Goal: Information Seeking & Learning: Compare options

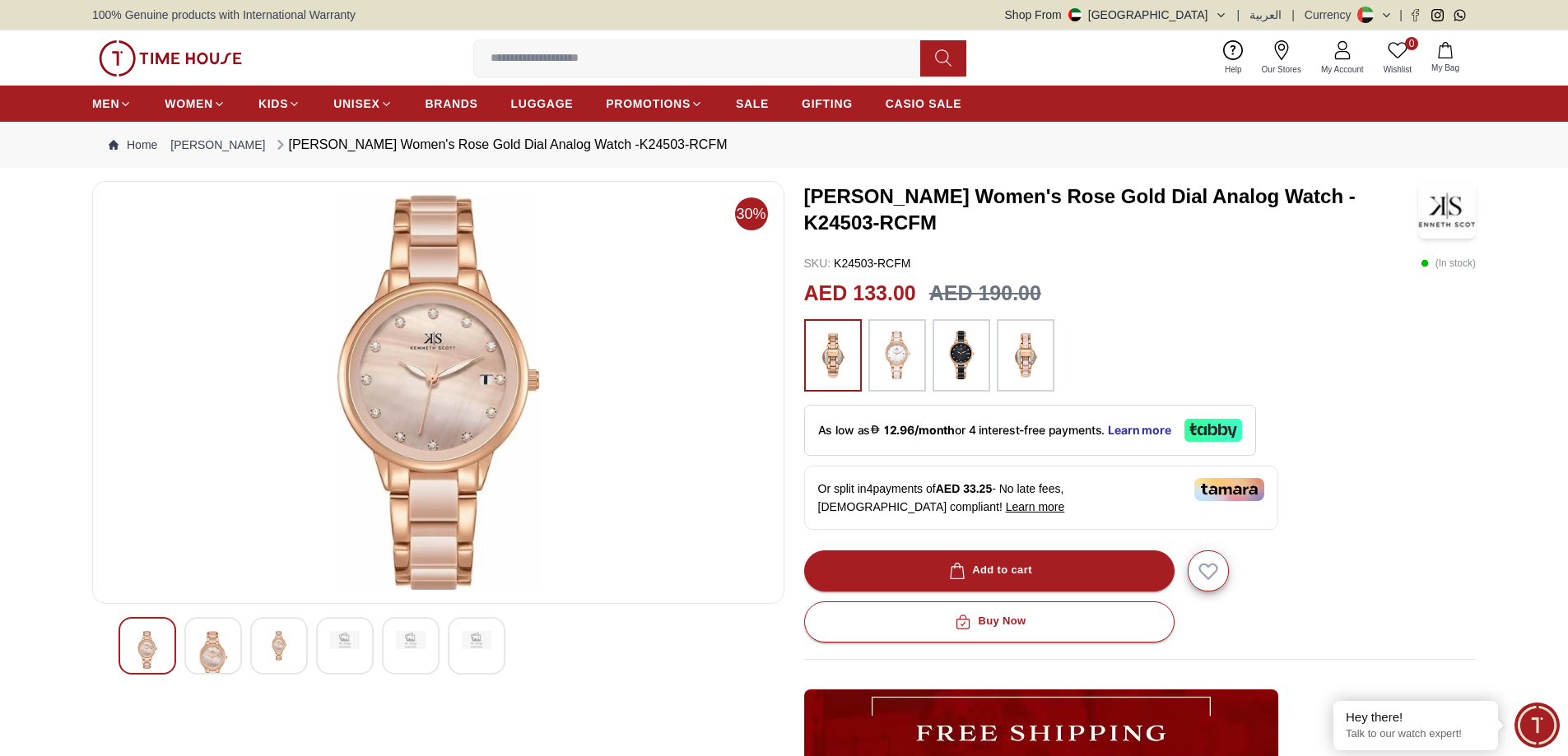
click at [228, 687] on img at bounding box center [213, 659] width 30 height 56
click at [293, 649] on img at bounding box center [279, 640] width 30 height 18
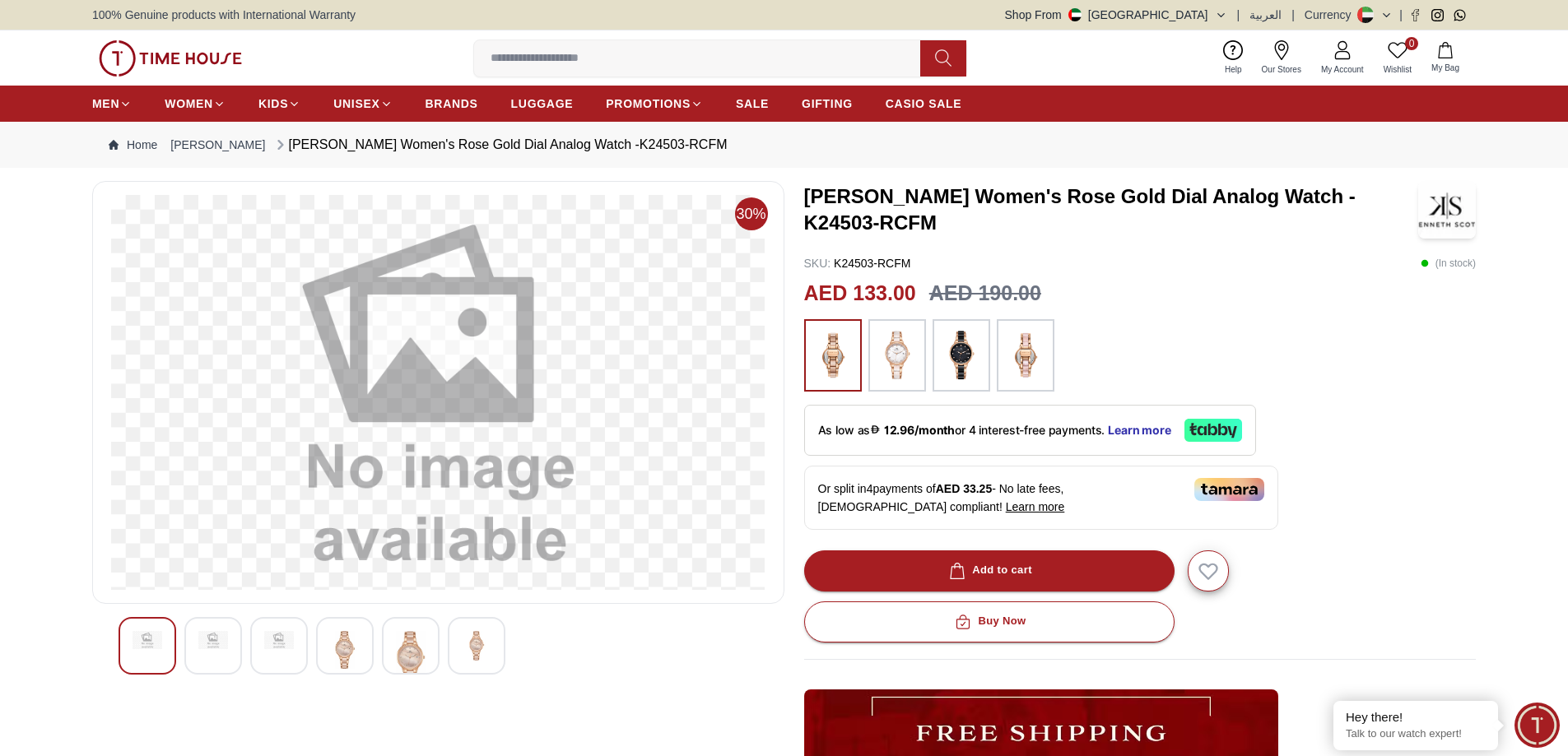
click at [374, 674] on div at bounding box center [345, 646] width 58 height 58
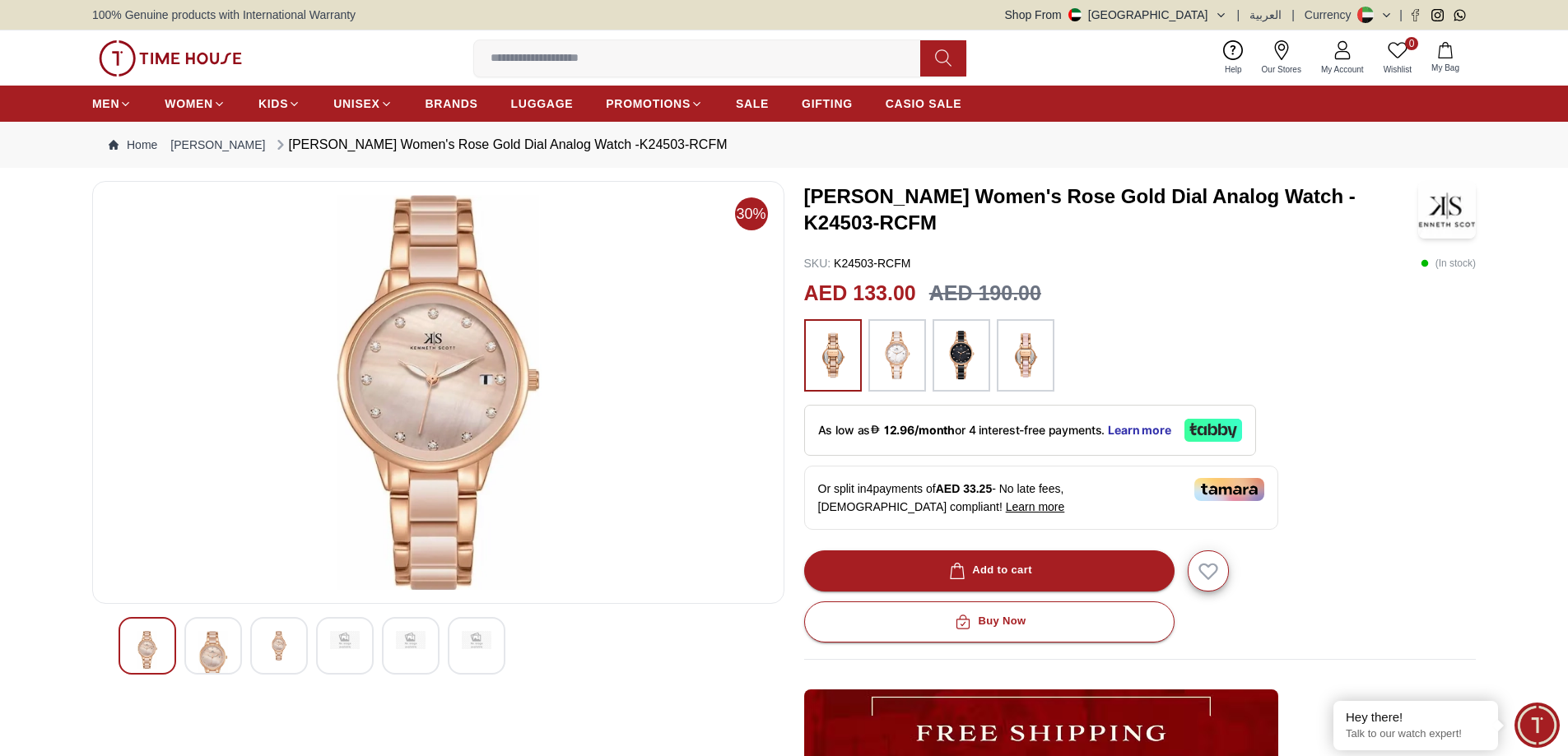
click at [440, 674] on div at bounding box center [411, 646] width 58 height 58
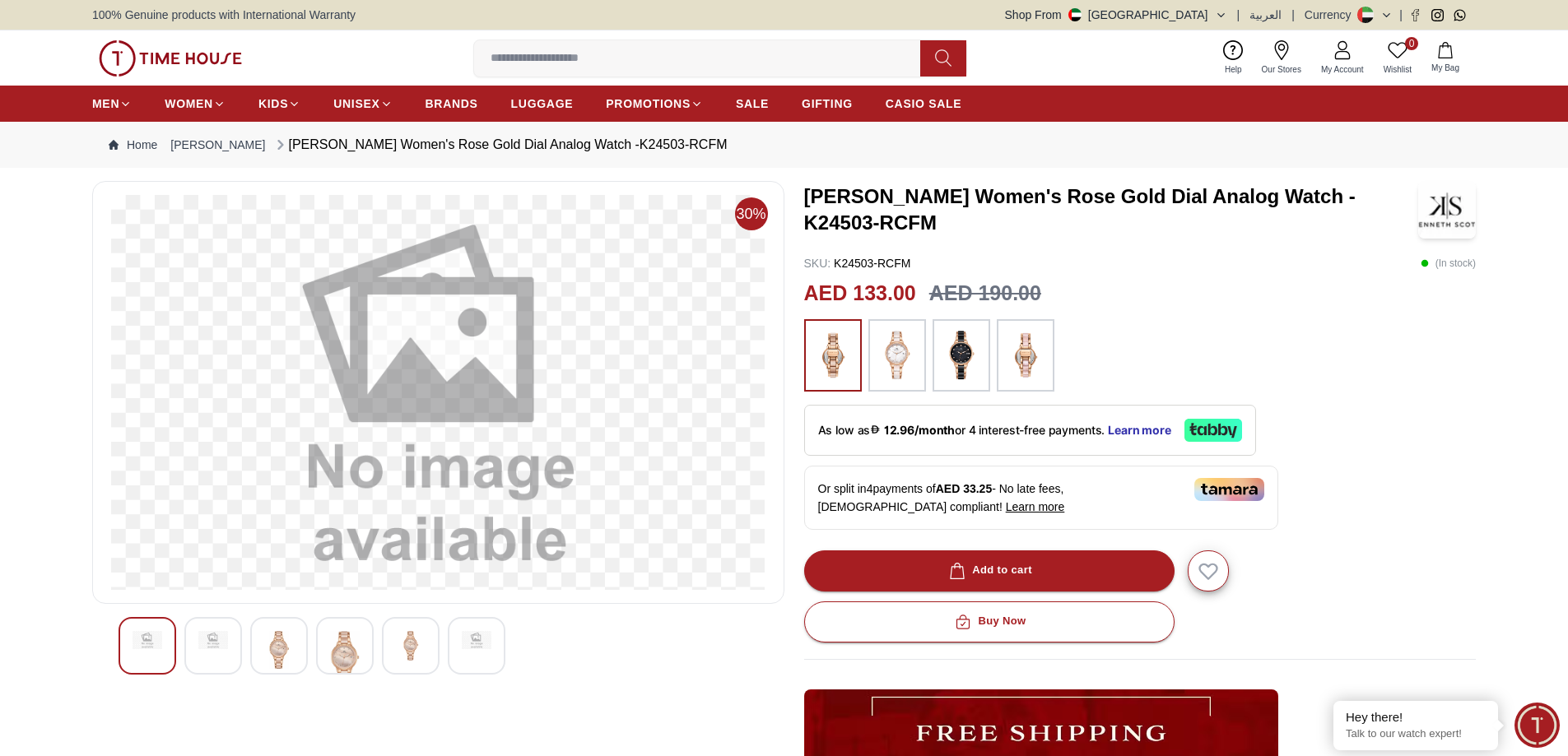
click at [505, 674] on div at bounding box center [477, 646] width 58 height 58
click at [769, 112] on span "SALE" at bounding box center [752, 103] width 33 height 17
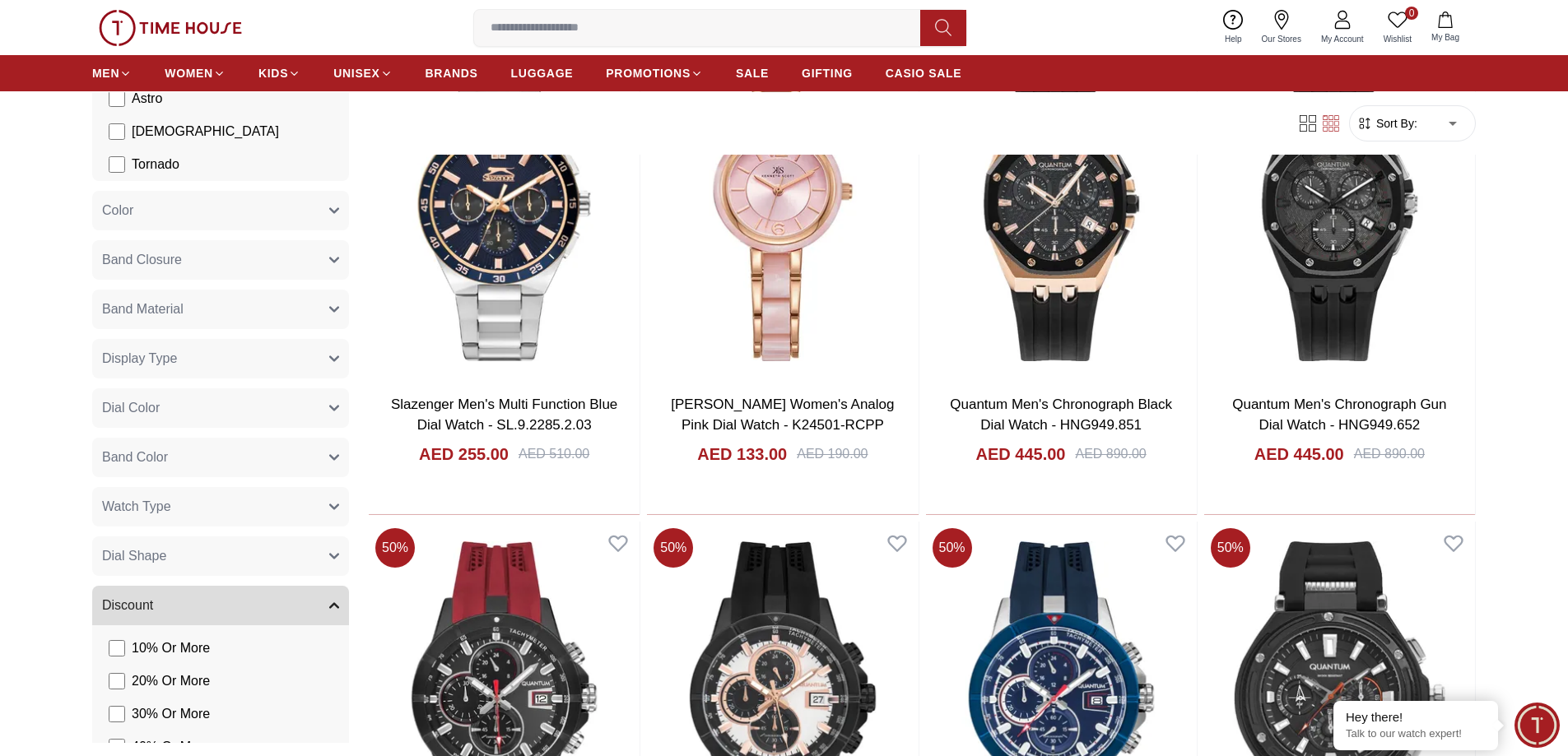
scroll to position [329, 0]
click at [255, 278] on button "Band Closure" at bounding box center [221, 259] width 257 height 40
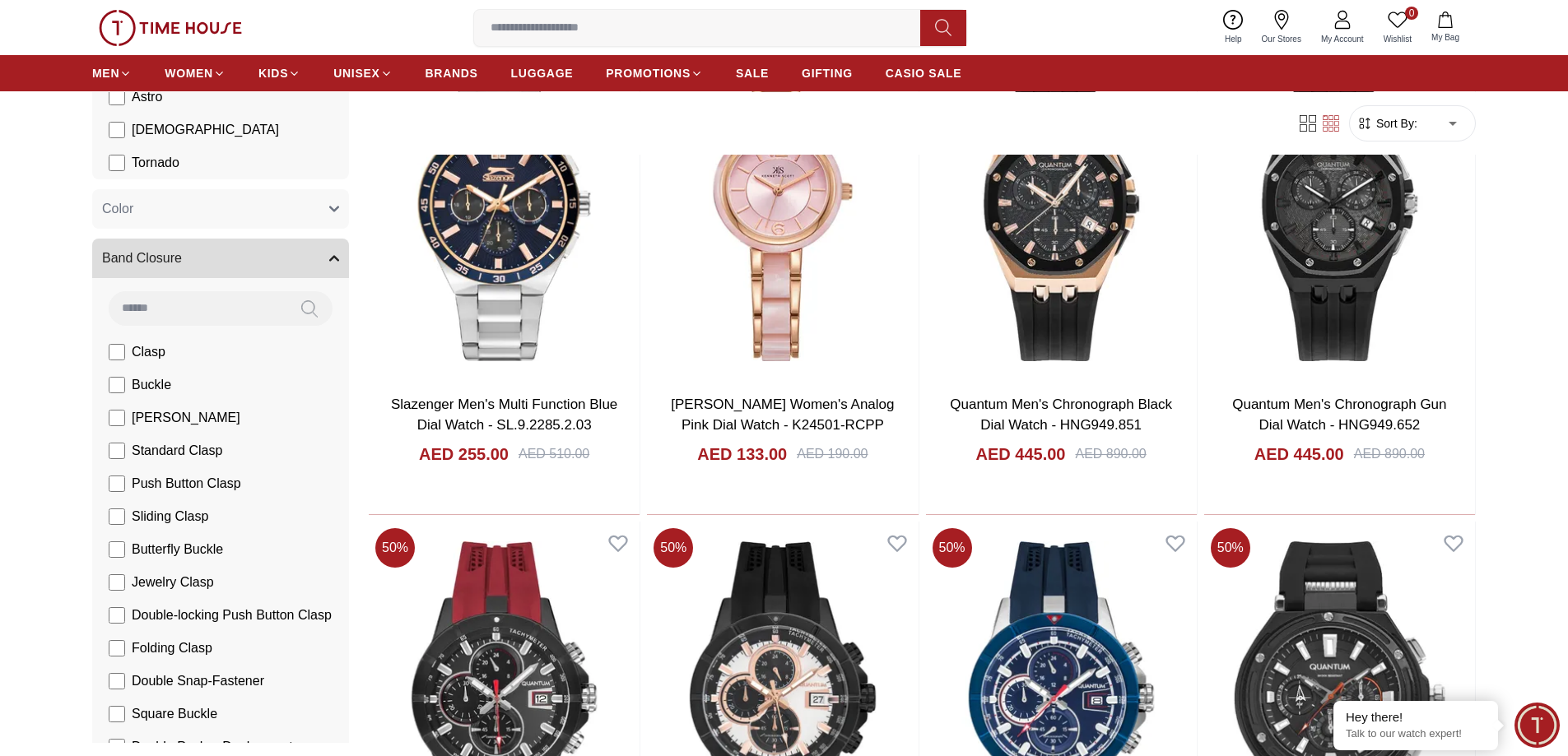
click at [255, 278] on button "Band Closure" at bounding box center [221, 259] width 257 height 40
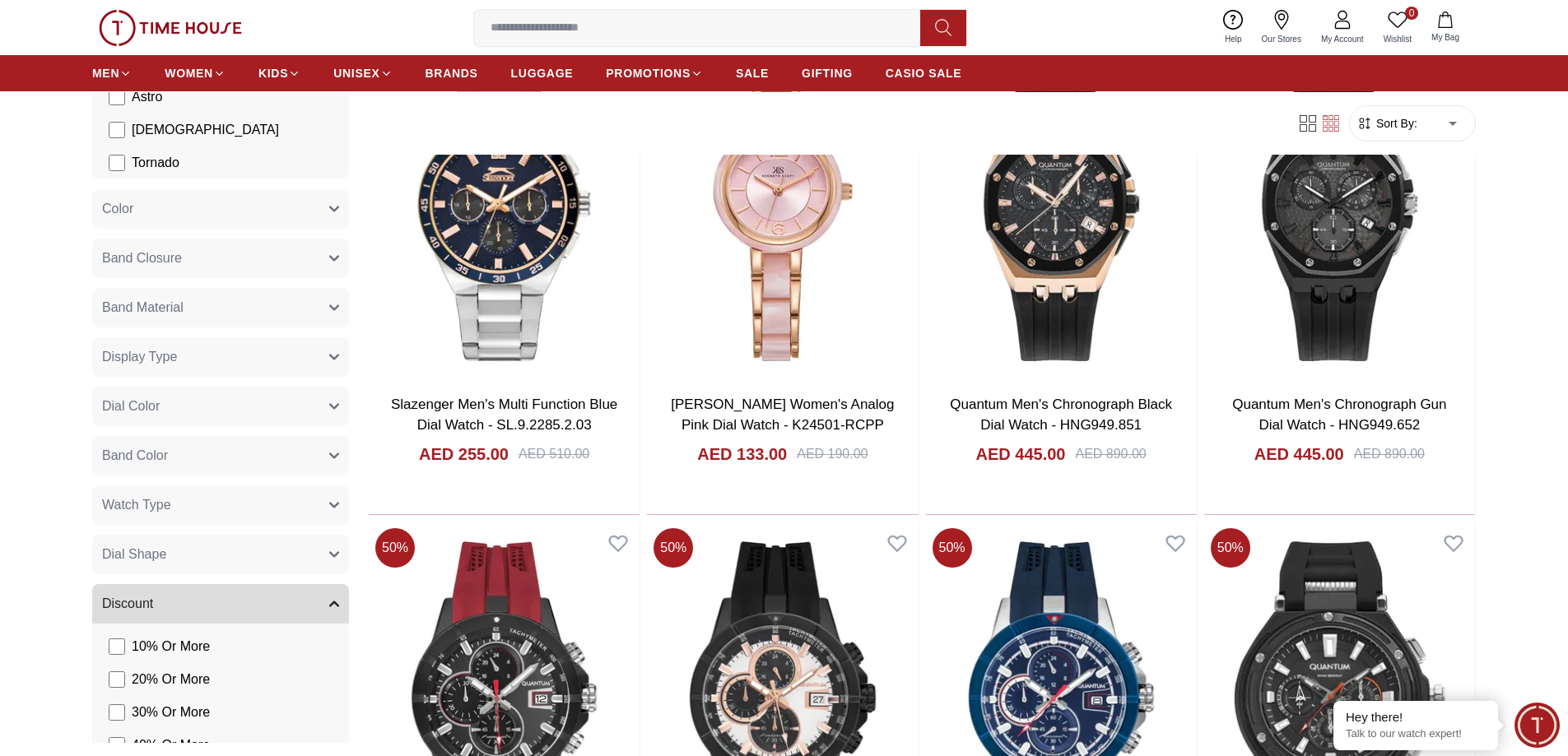
click at [172, 367] on span "Display Type" at bounding box center [139, 357] width 75 height 20
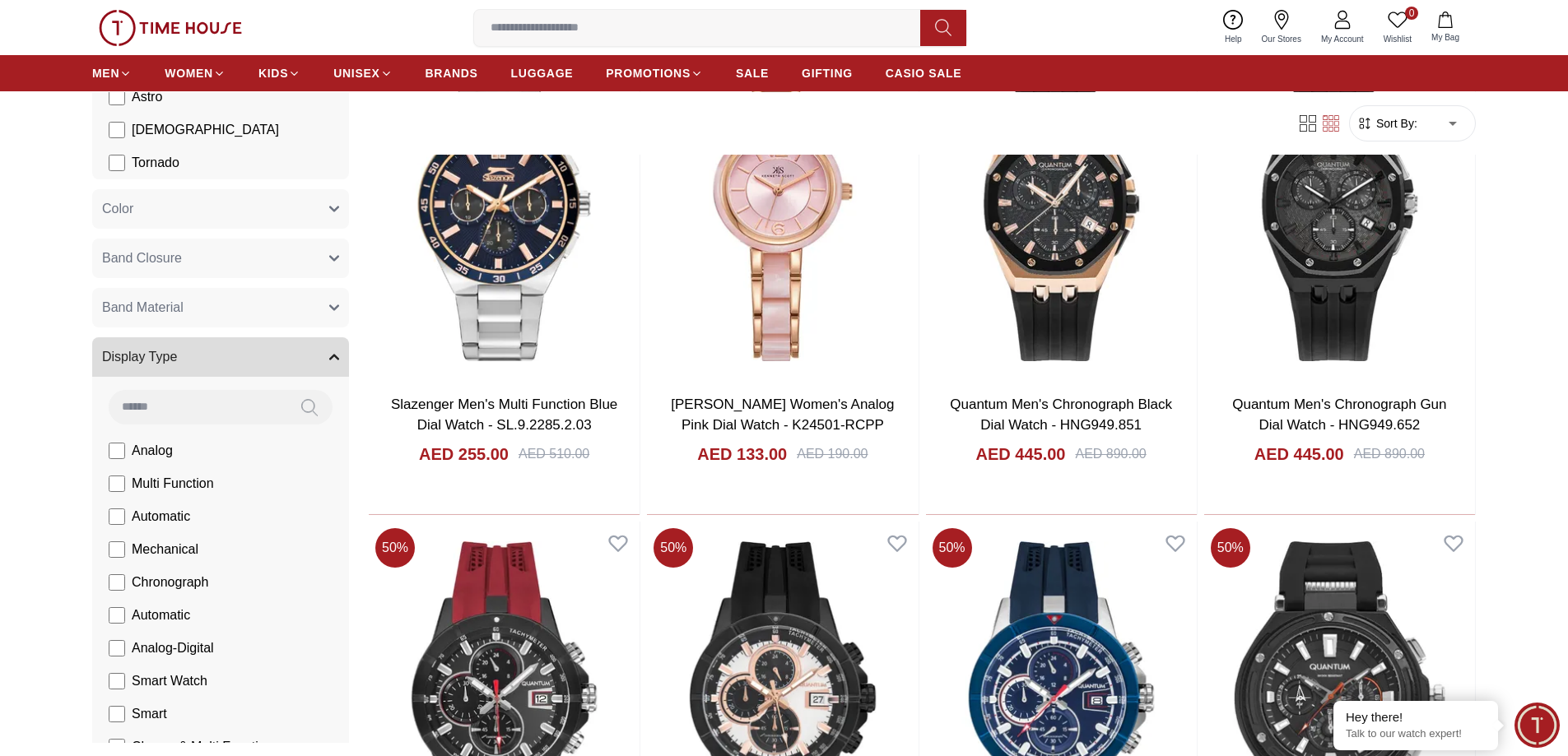
scroll to position [411, 0]
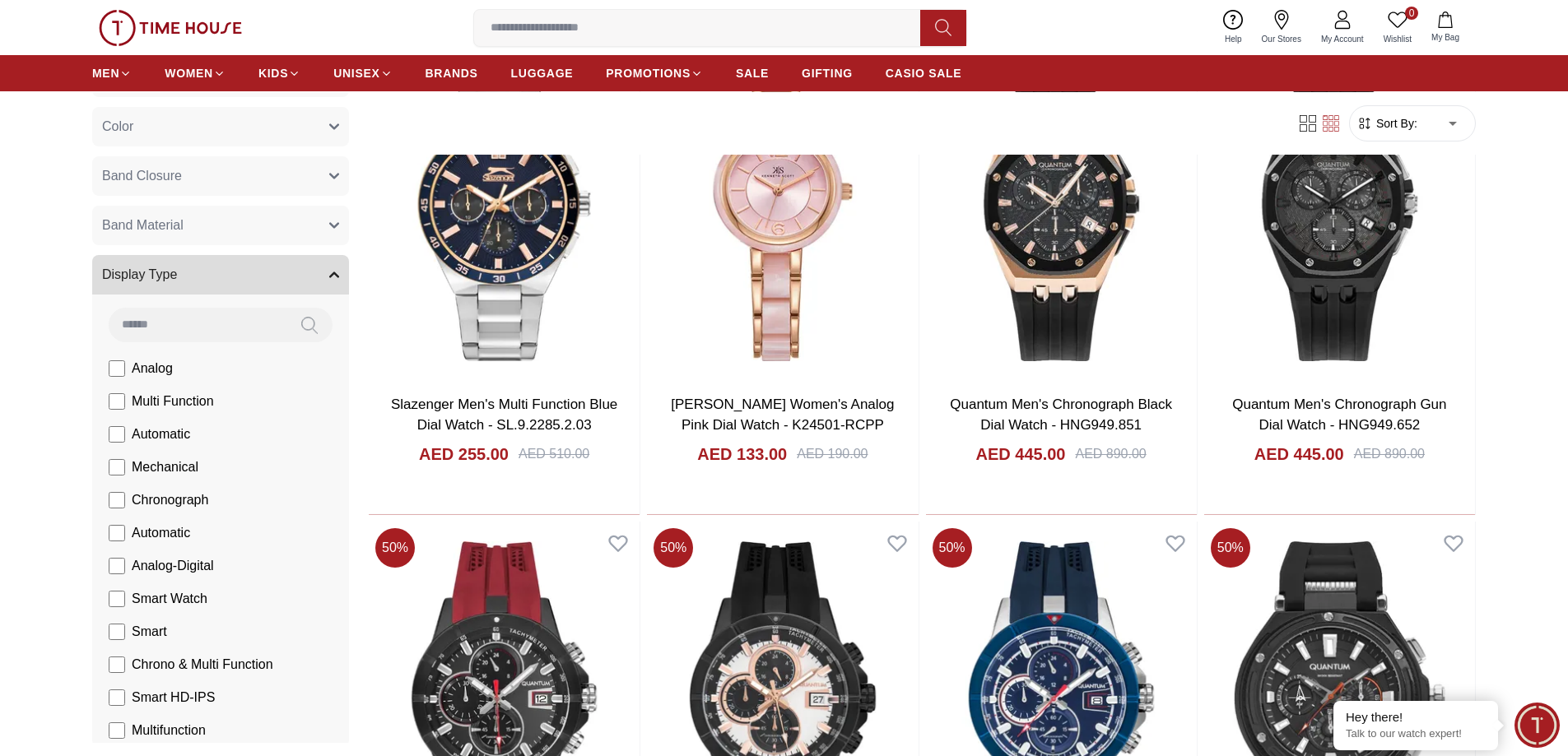
click at [177, 284] on span "Display Type" at bounding box center [139, 275] width 75 height 20
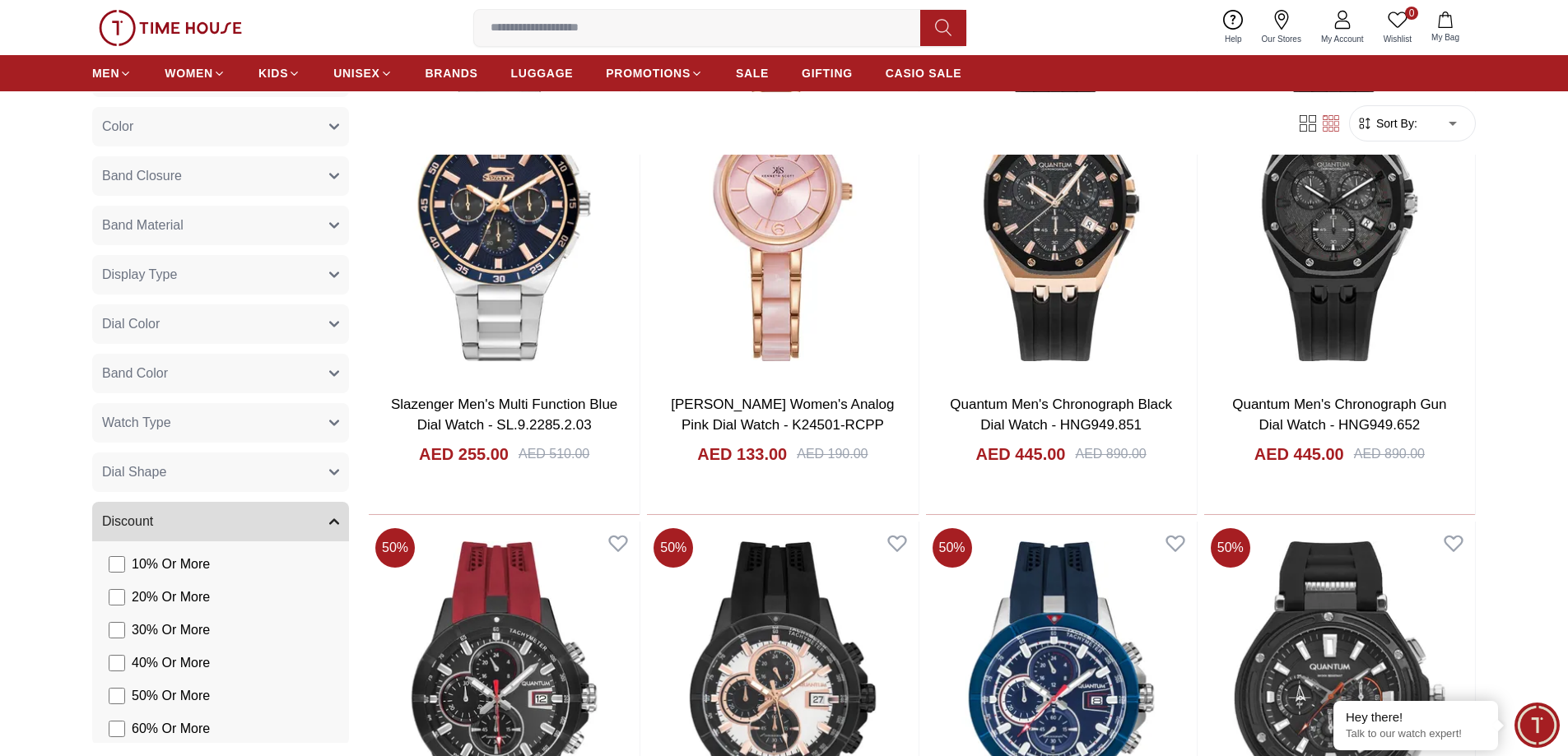
click at [233, 443] on button "Watch Type" at bounding box center [221, 423] width 257 height 40
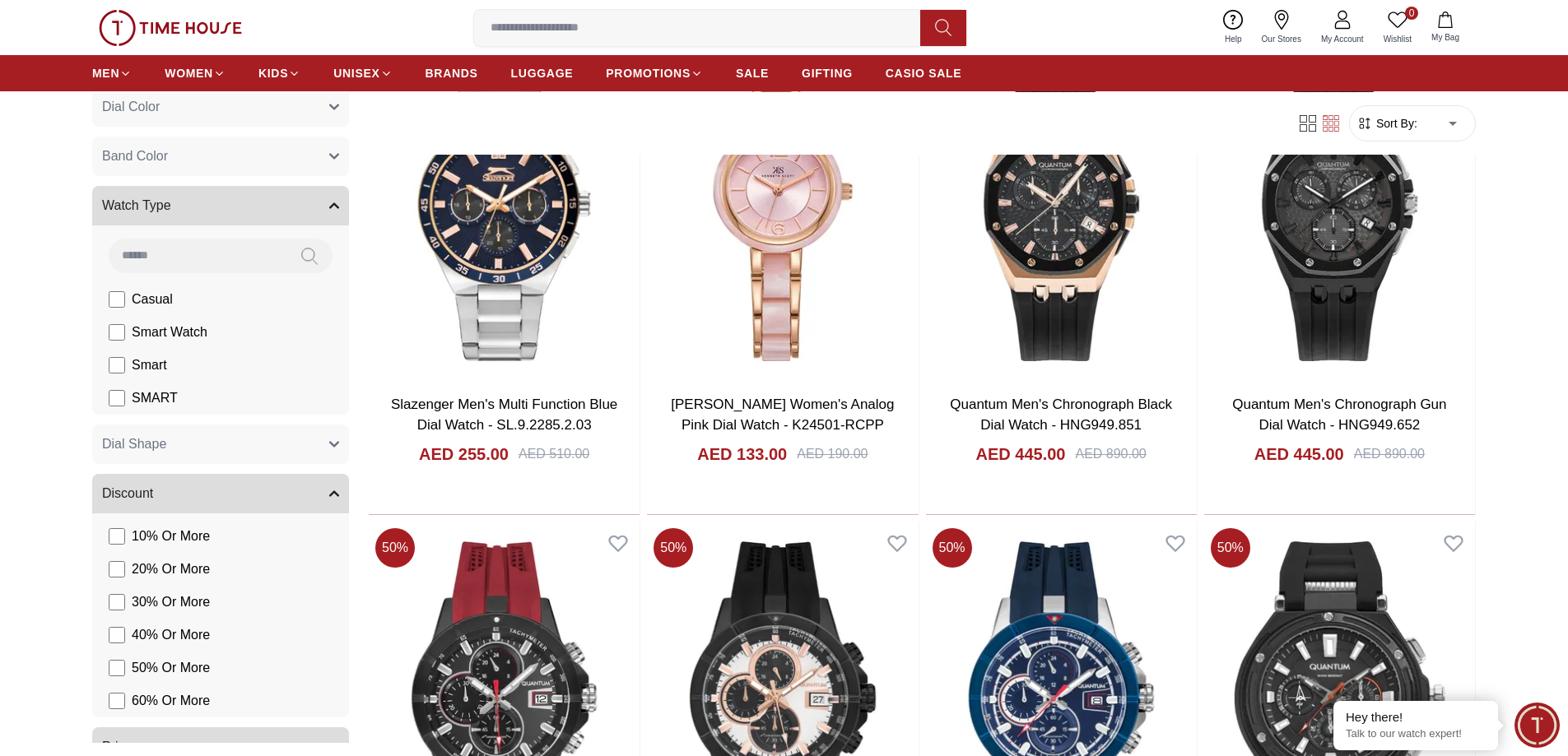
scroll to position [658, 0]
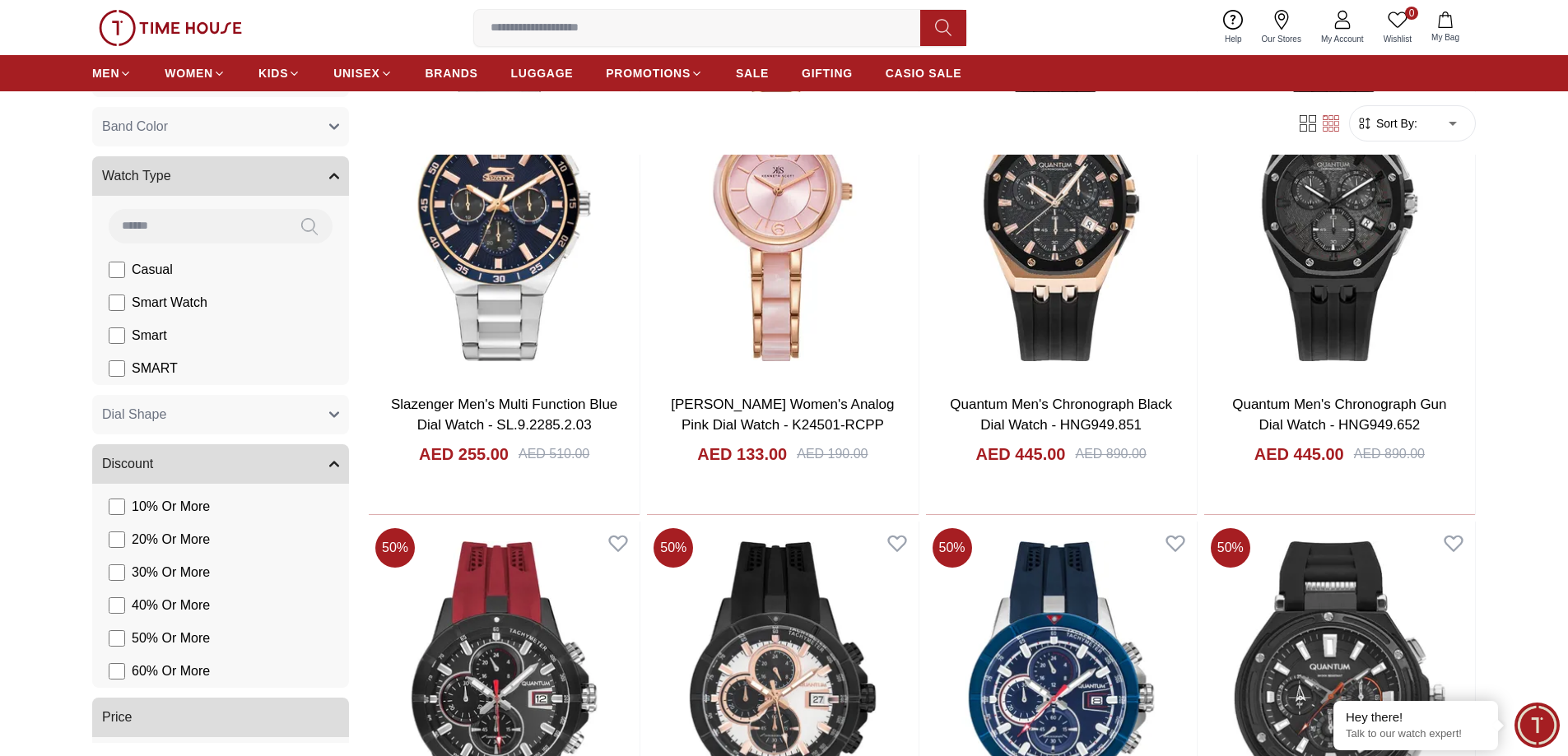
click at [171, 186] on span "Watch Type" at bounding box center [136, 176] width 69 height 20
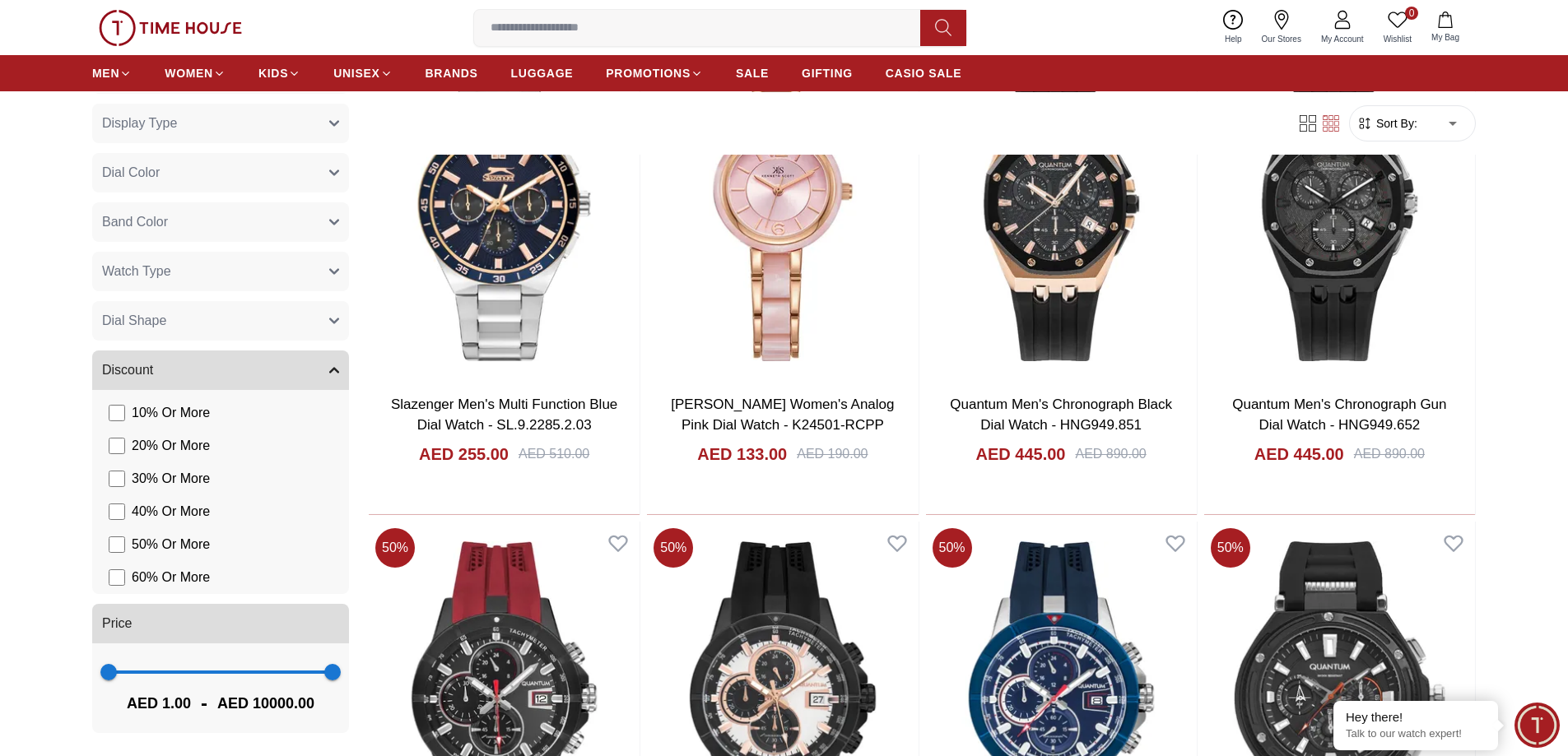
scroll to position [877, 0]
click at [188, 350] on button "Discount" at bounding box center [221, 370] width 257 height 40
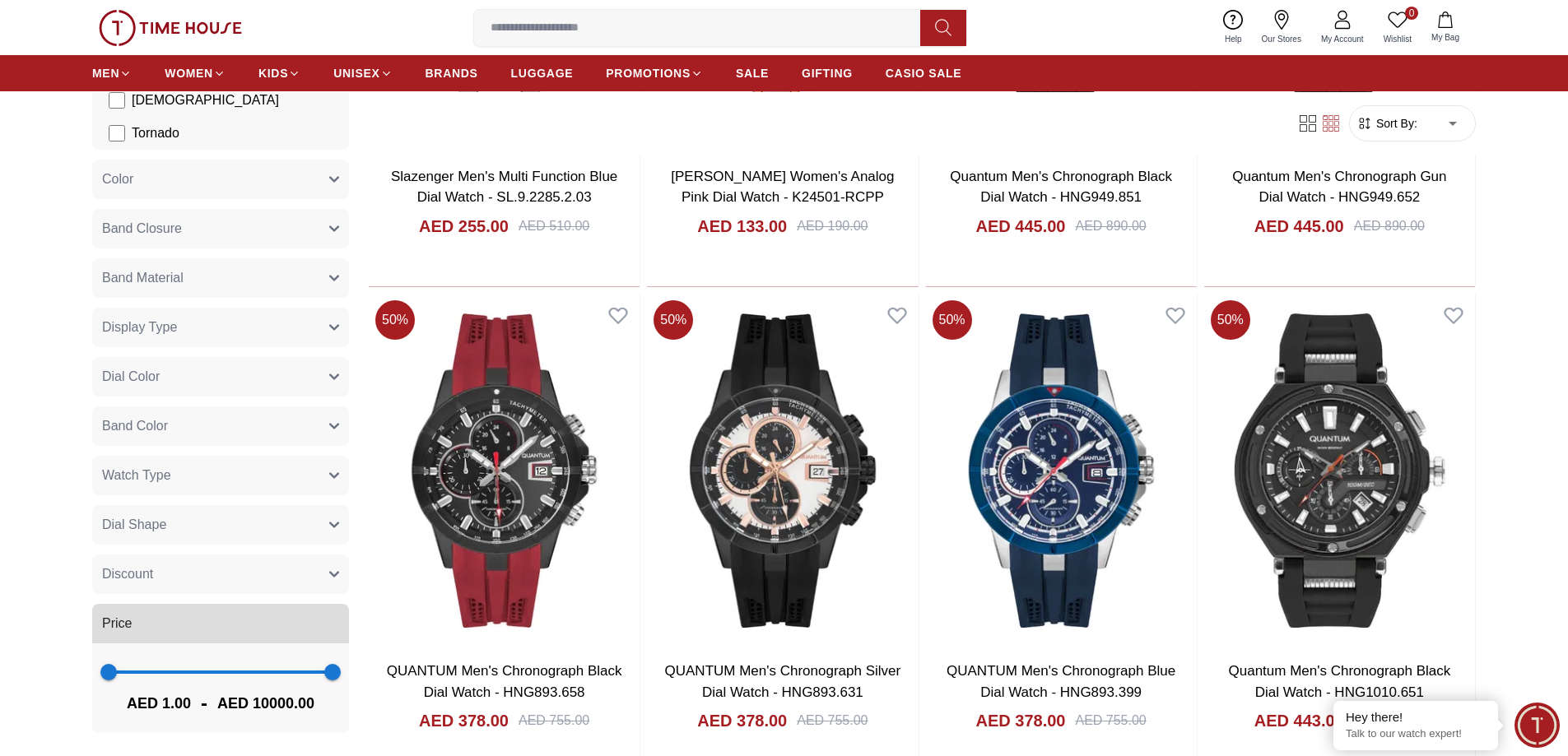
scroll to position [987, 0]
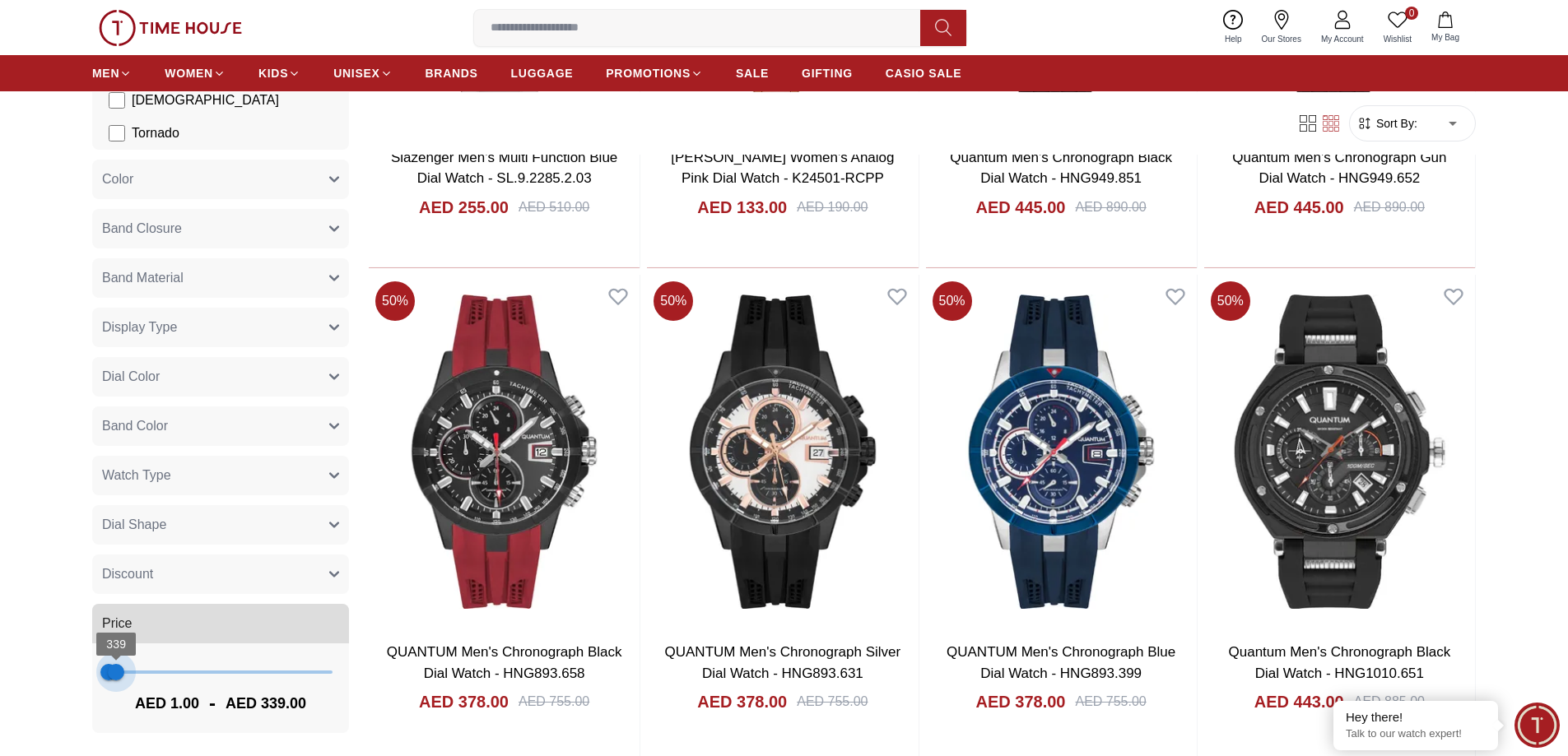
type input "***"
drag, startPoint x: 400, startPoint y: 652, endPoint x: 144, endPoint y: 657, distance: 256.0
click at [123, 663] on span "309" at bounding box center [115, 672] width 17 height 17
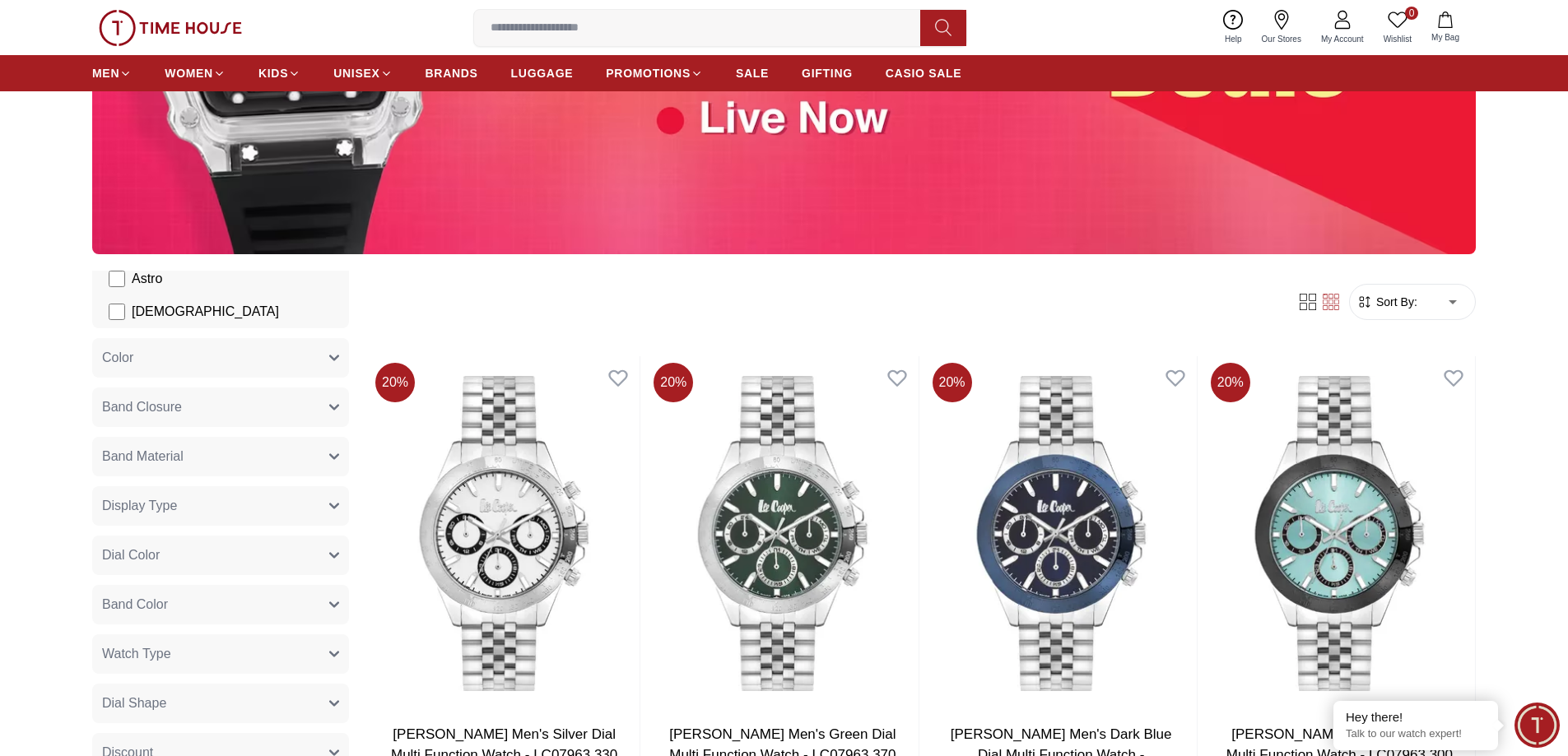
scroll to position [247, 0]
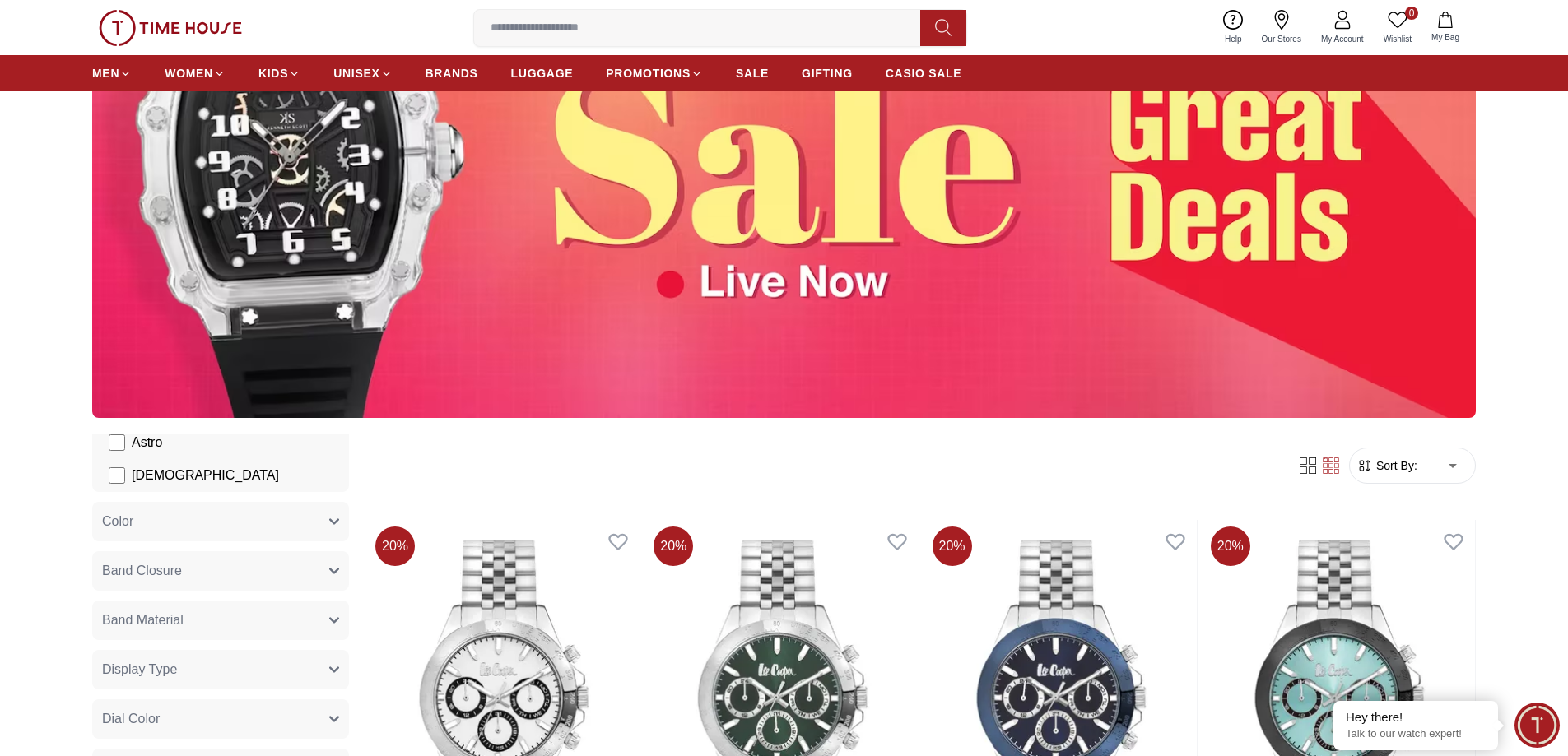
click at [1373, 473] on span "Sort By:" at bounding box center [1395, 466] width 45 height 17
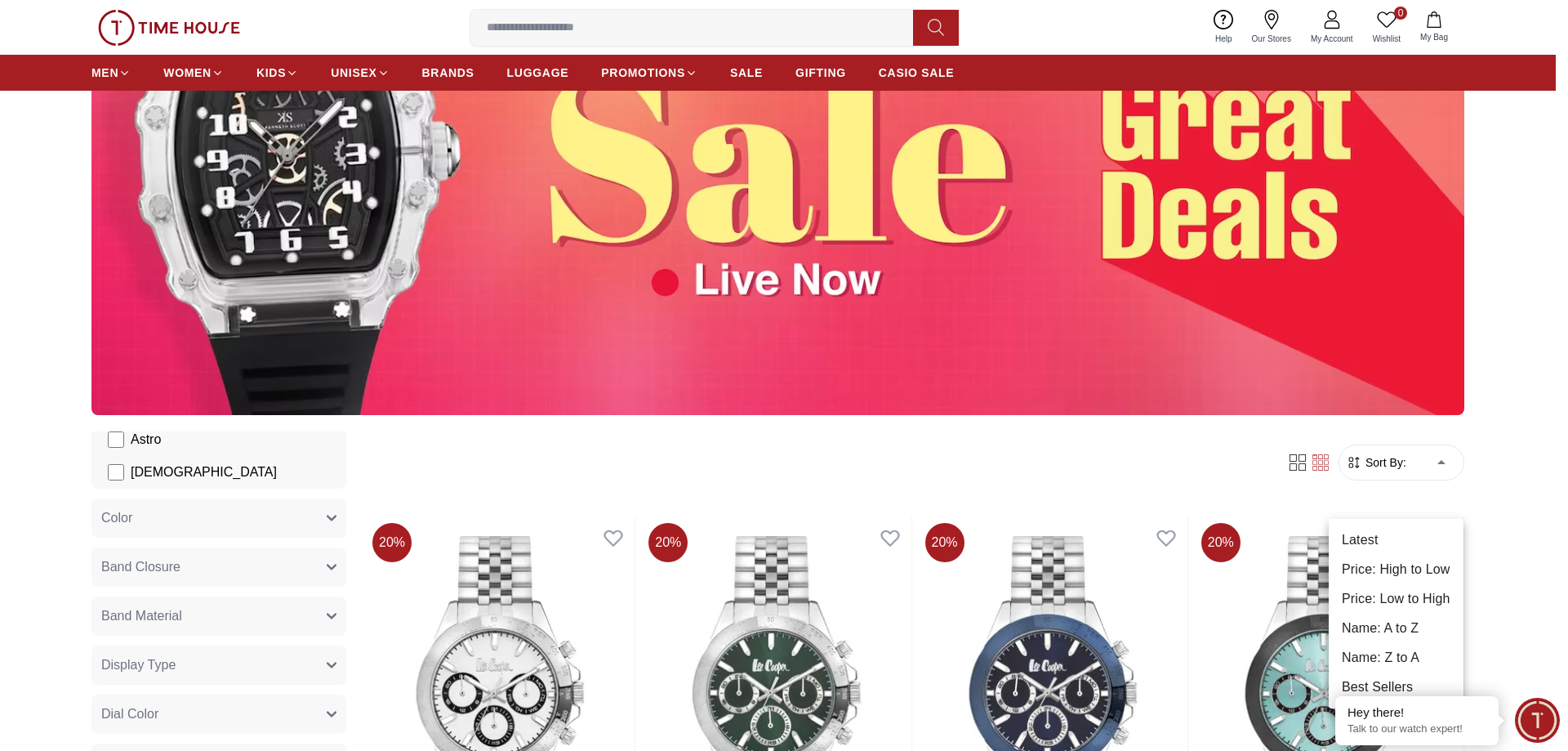
click at [1289, 499] on div at bounding box center [784, 375] width 1568 height 751
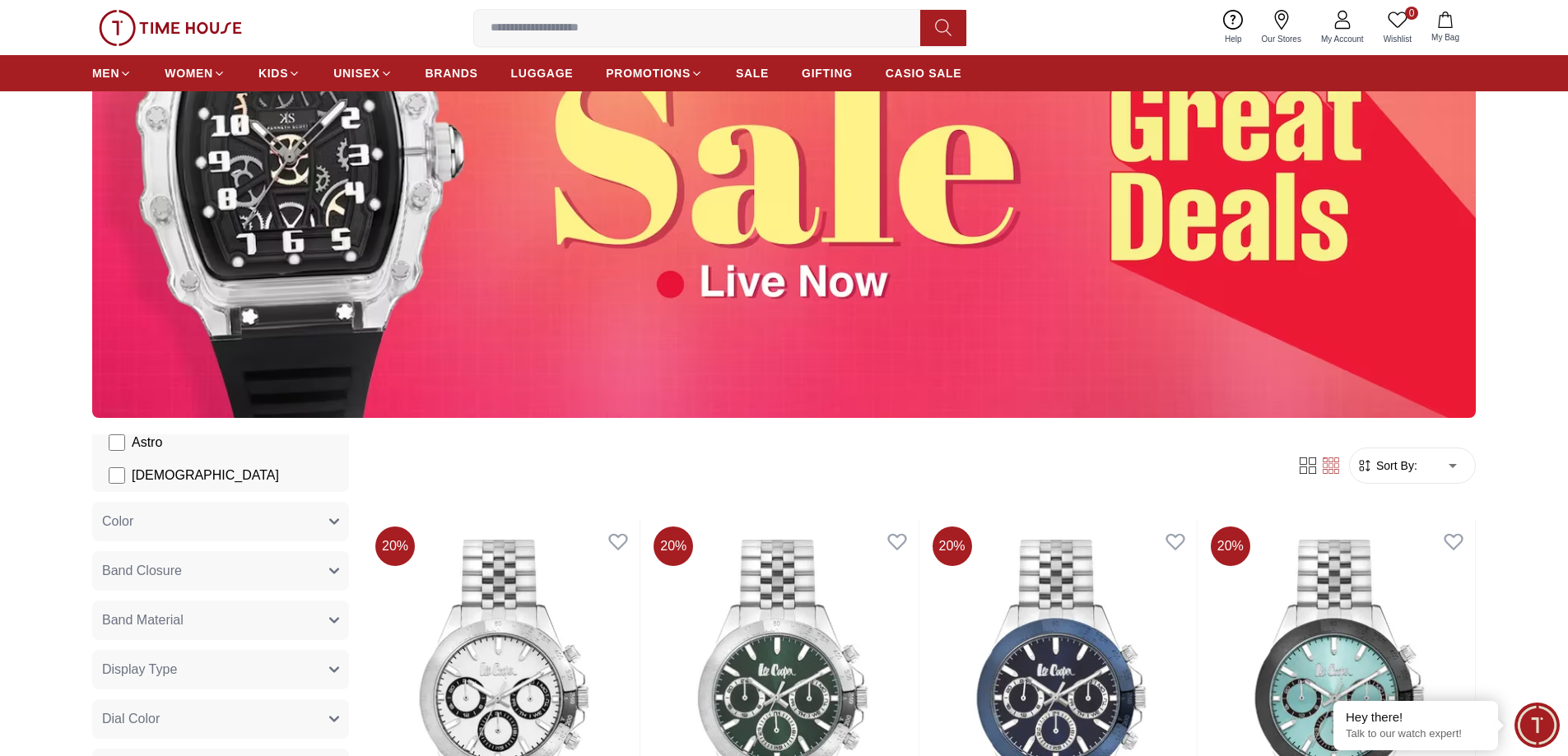
click at [1323, 473] on icon at bounding box center [1331, 466] width 17 height 17
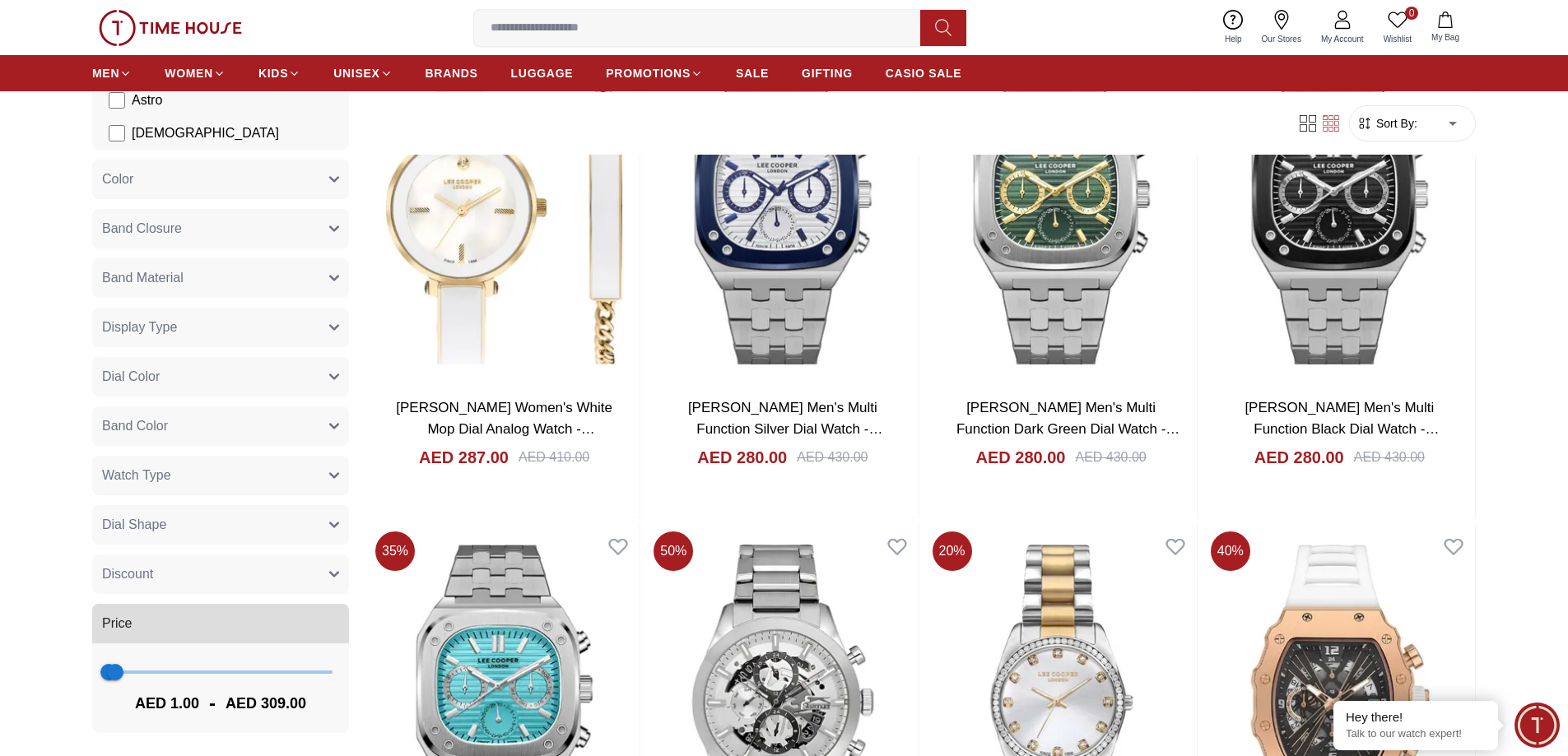
scroll to position [2632, 0]
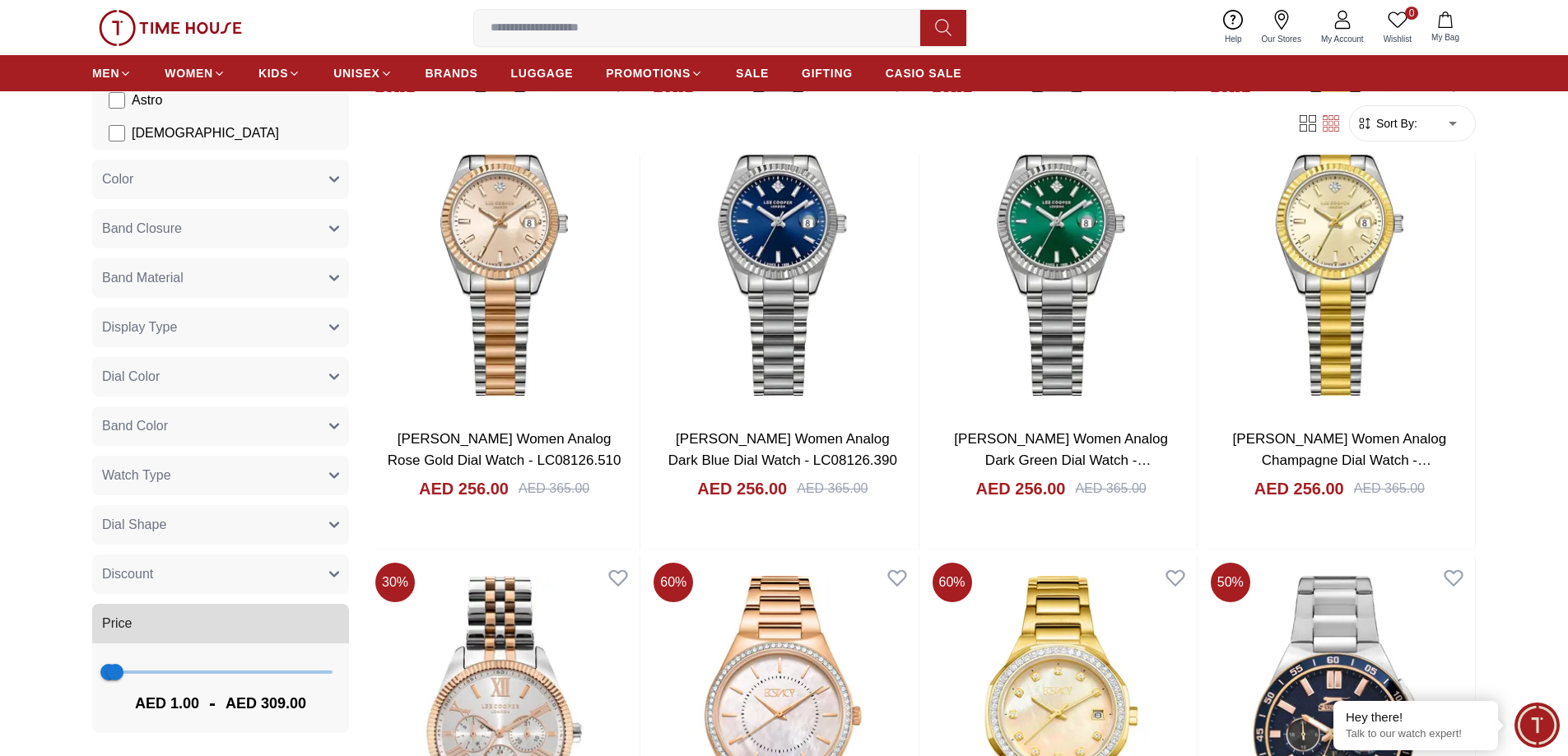
scroll to position [5018, 0]
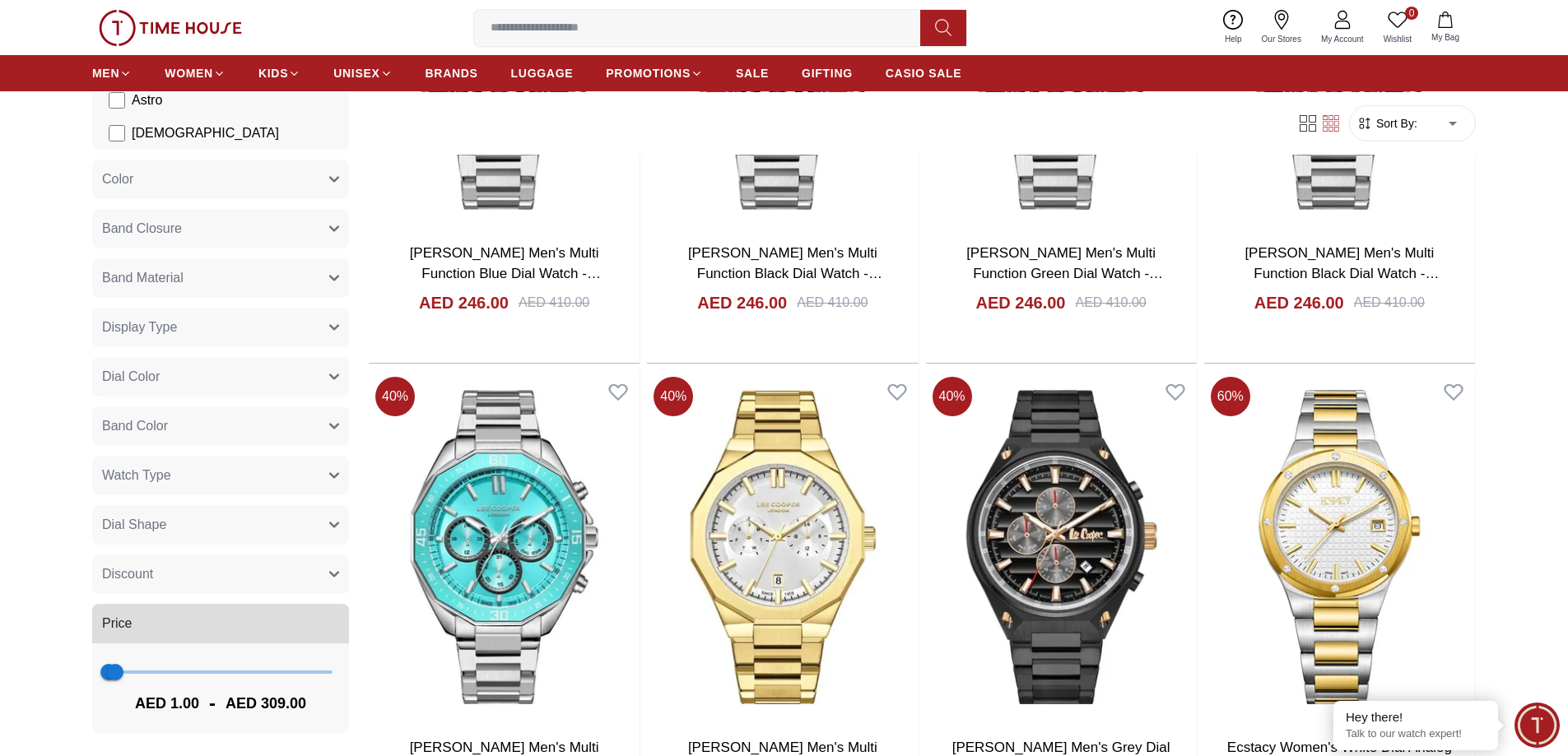
scroll to position [6910, 0]
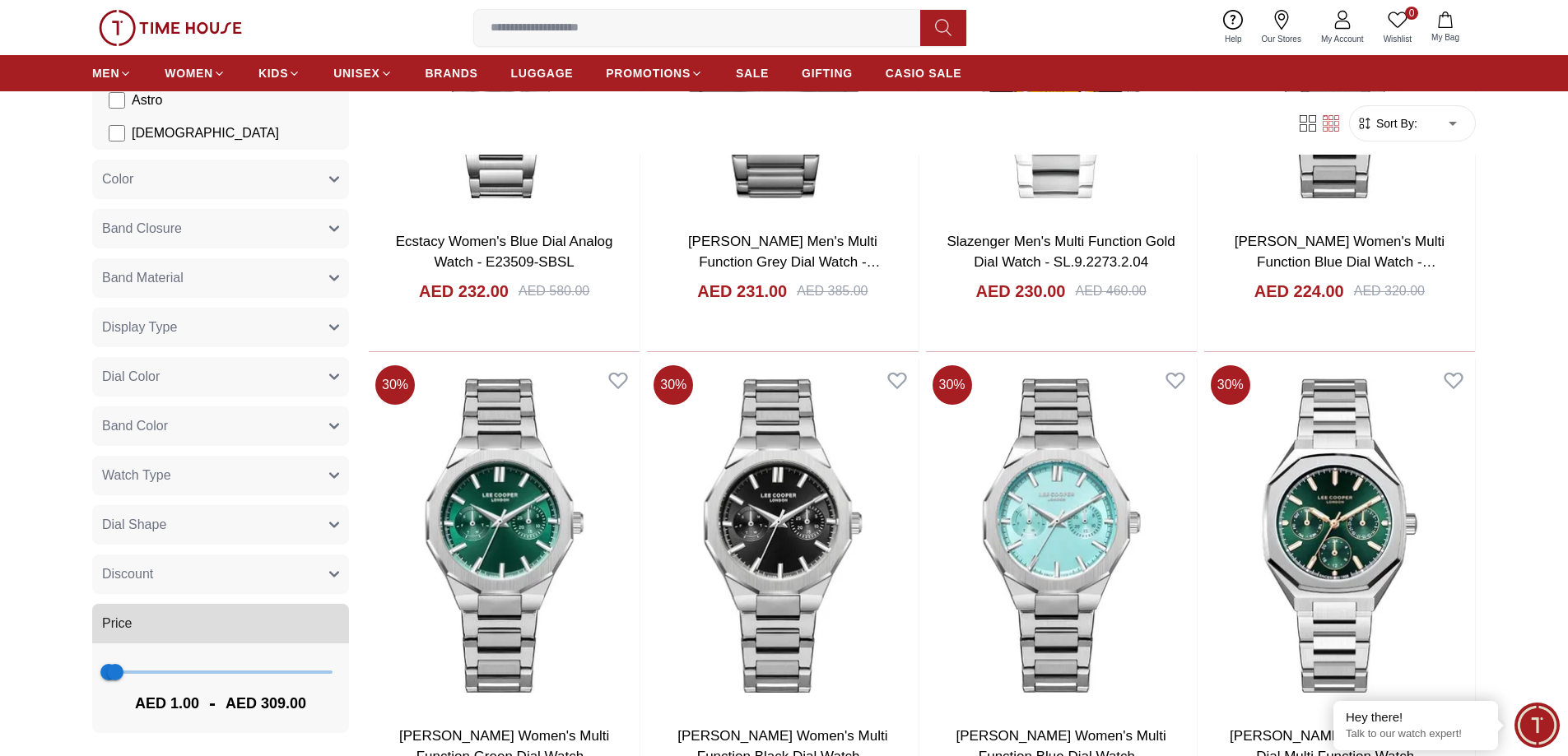
scroll to position [9460, 0]
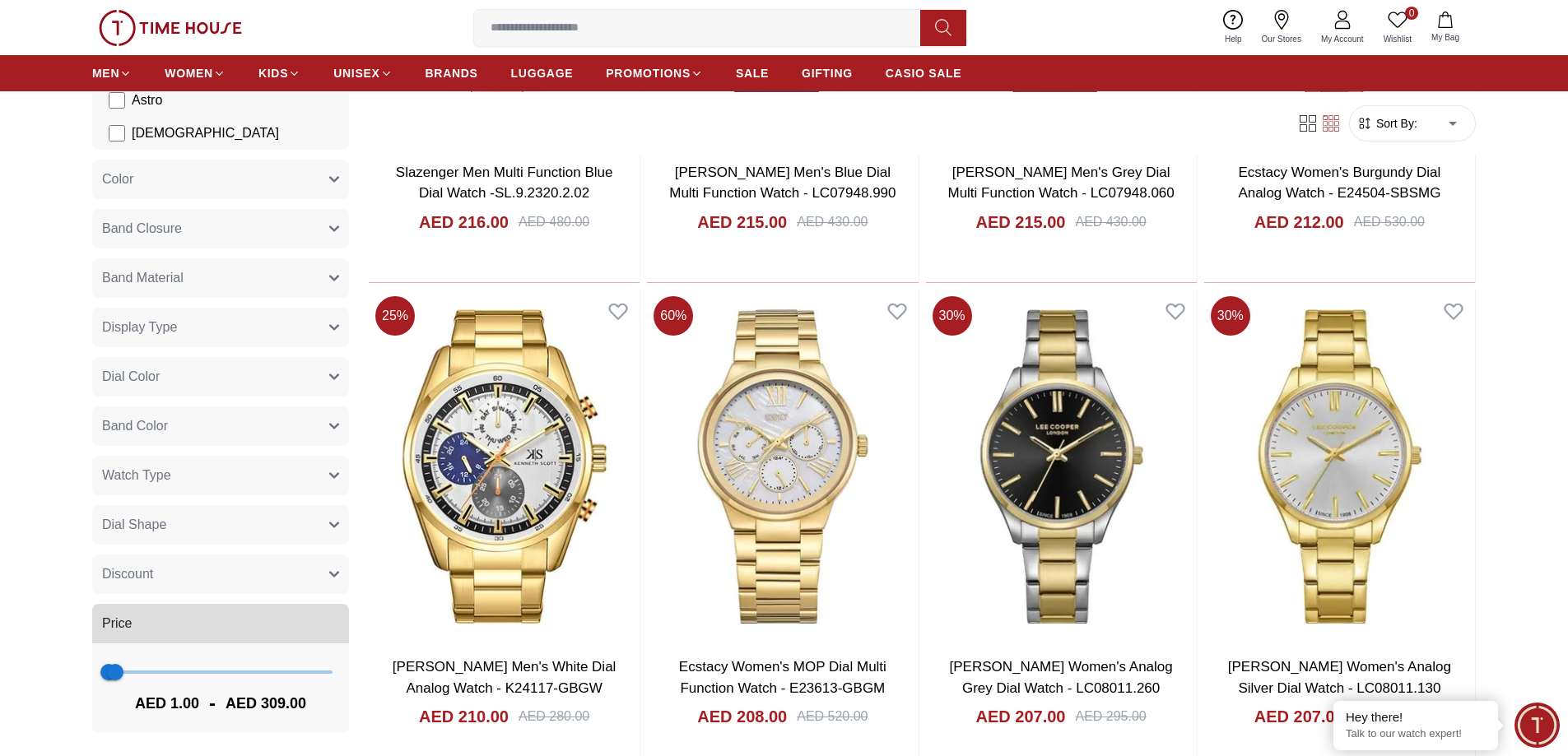
scroll to position [12174, 0]
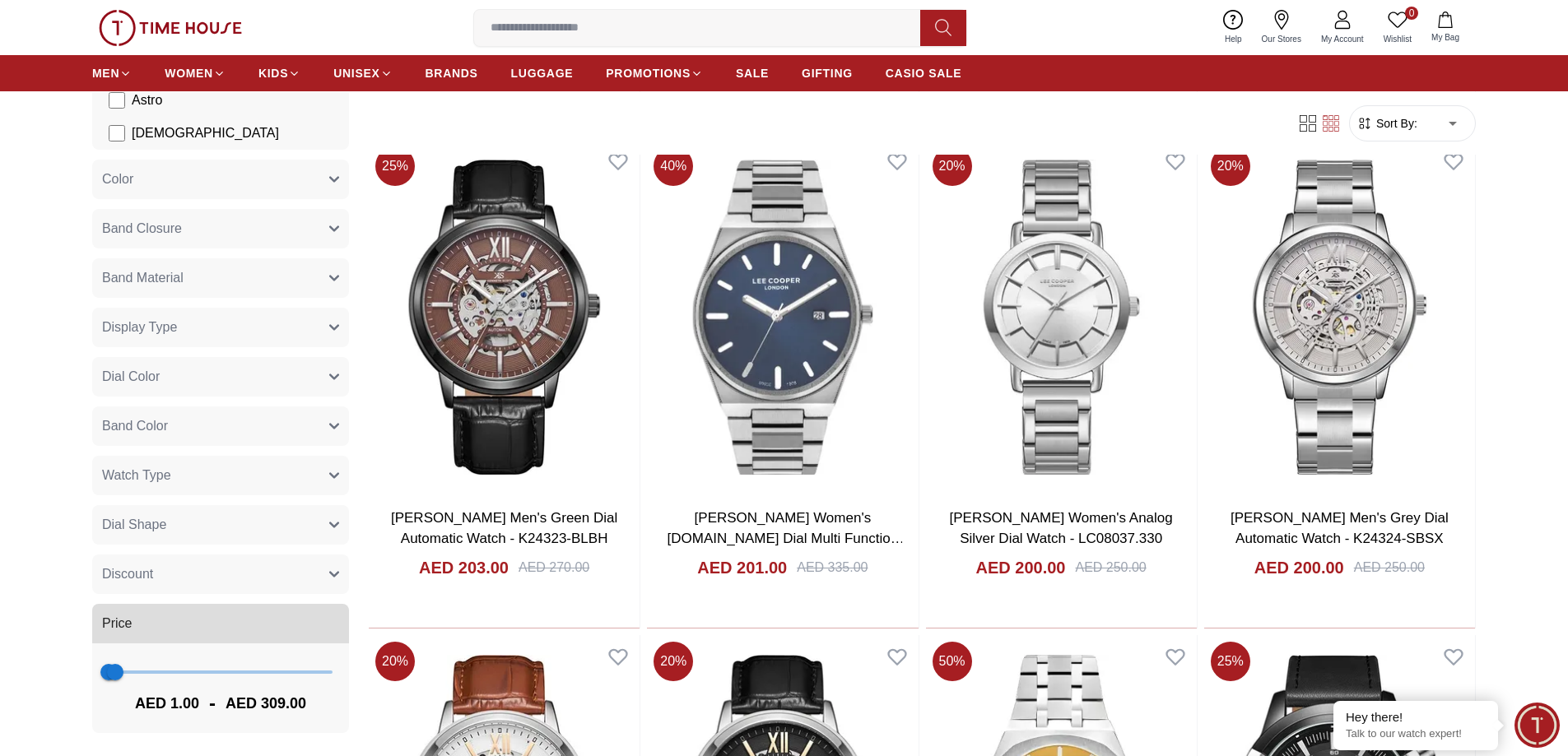
scroll to position [13984, 0]
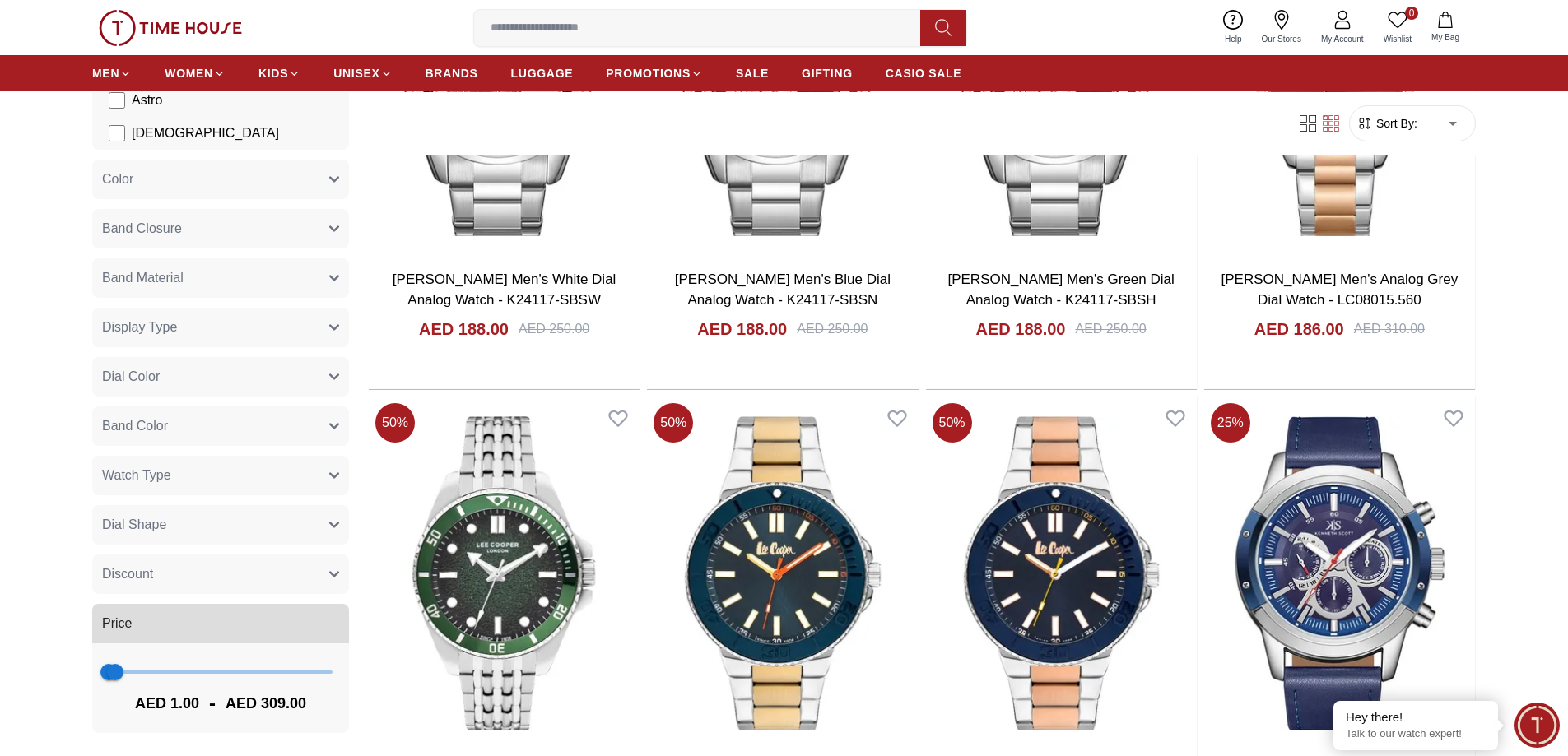
scroll to position [16205, 0]
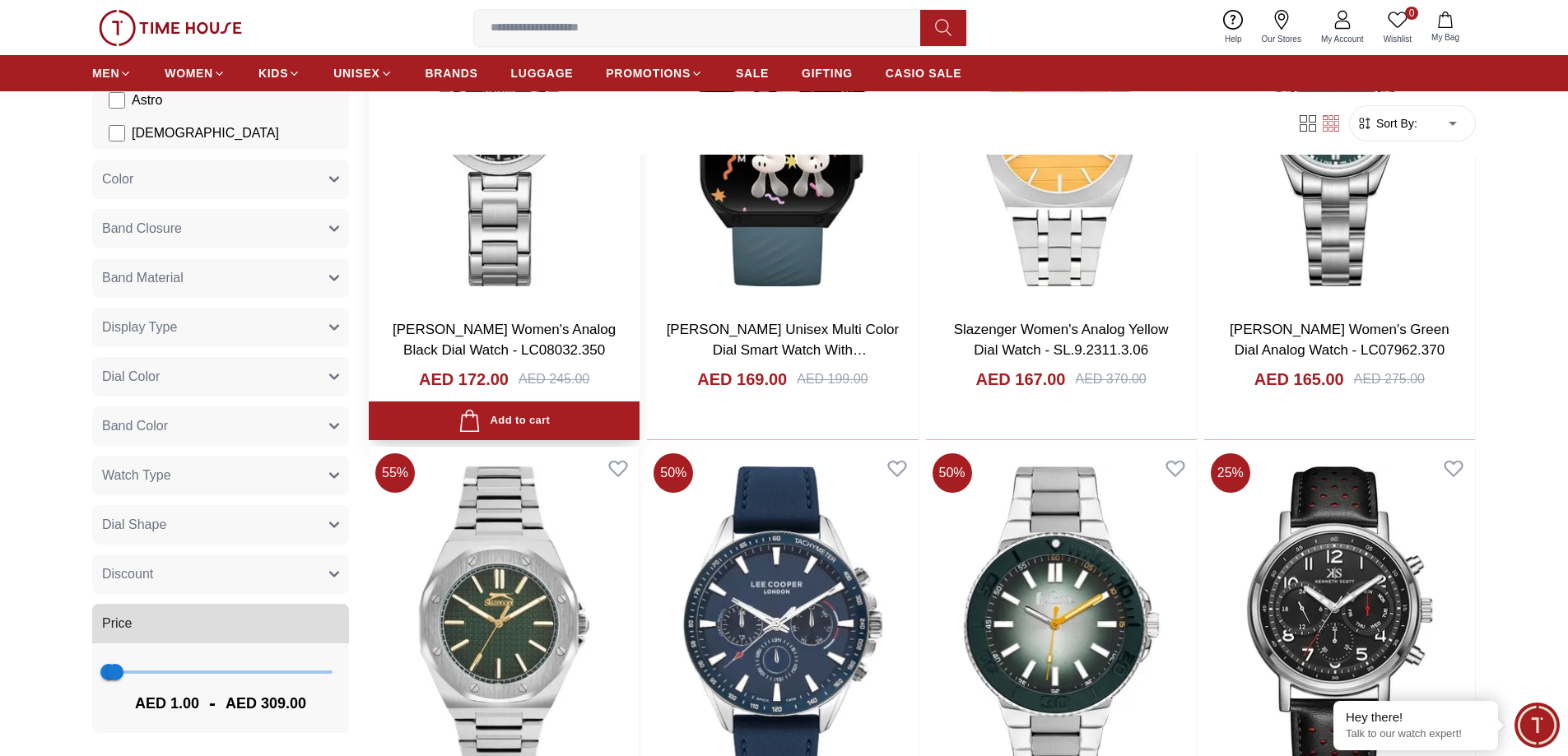
scroll to position [19330, 0]
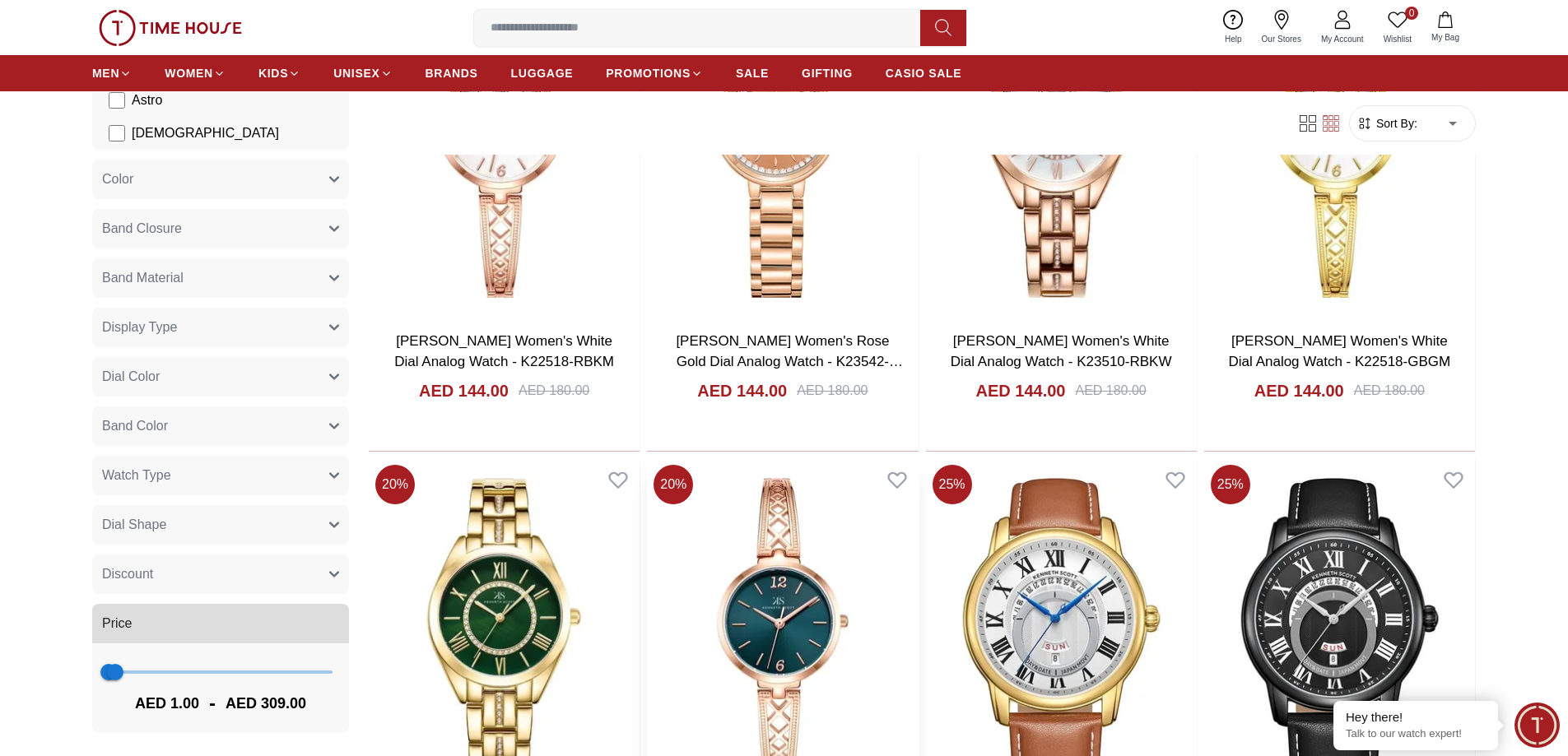
scroll to position [21815, 0]
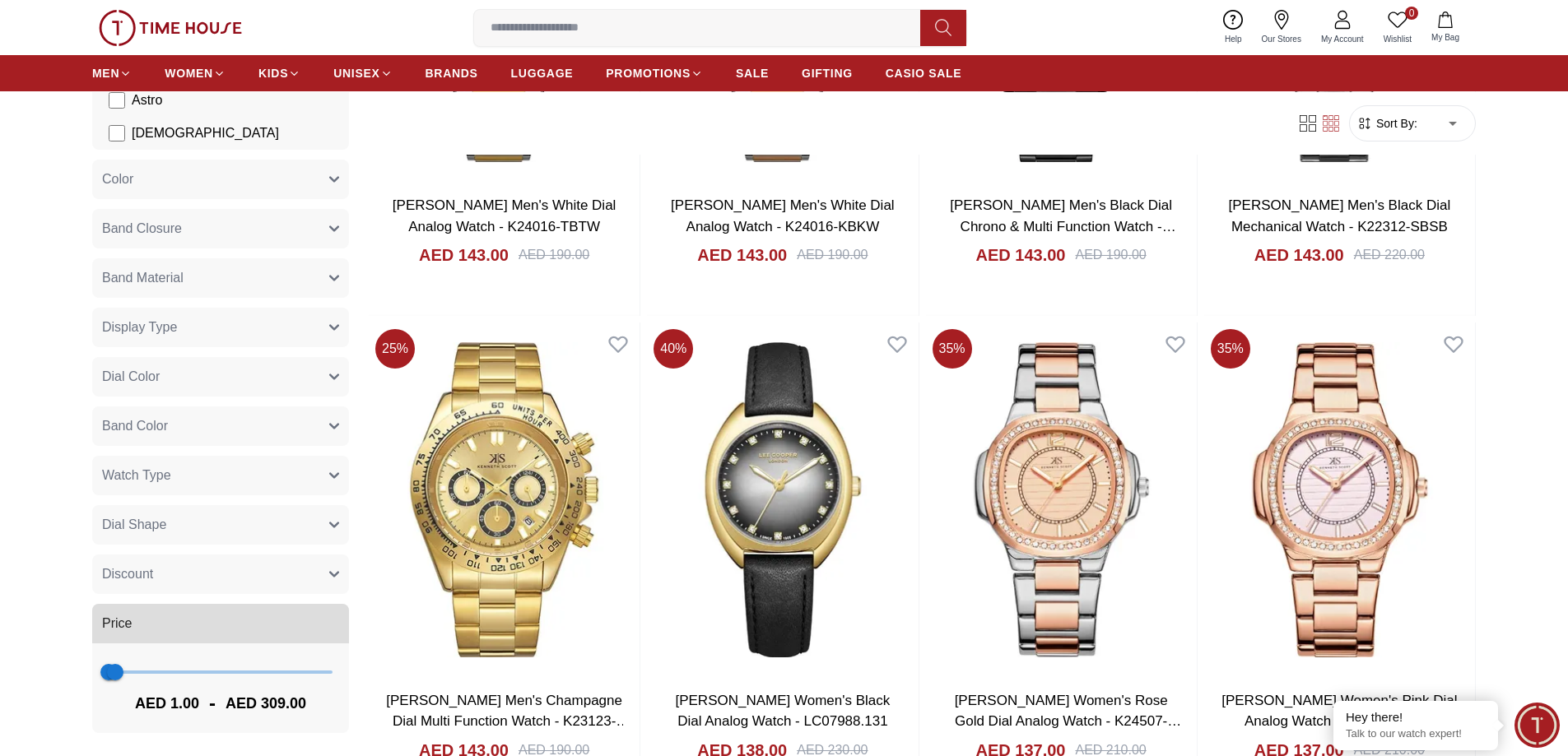
scroll to position [23525, 0]
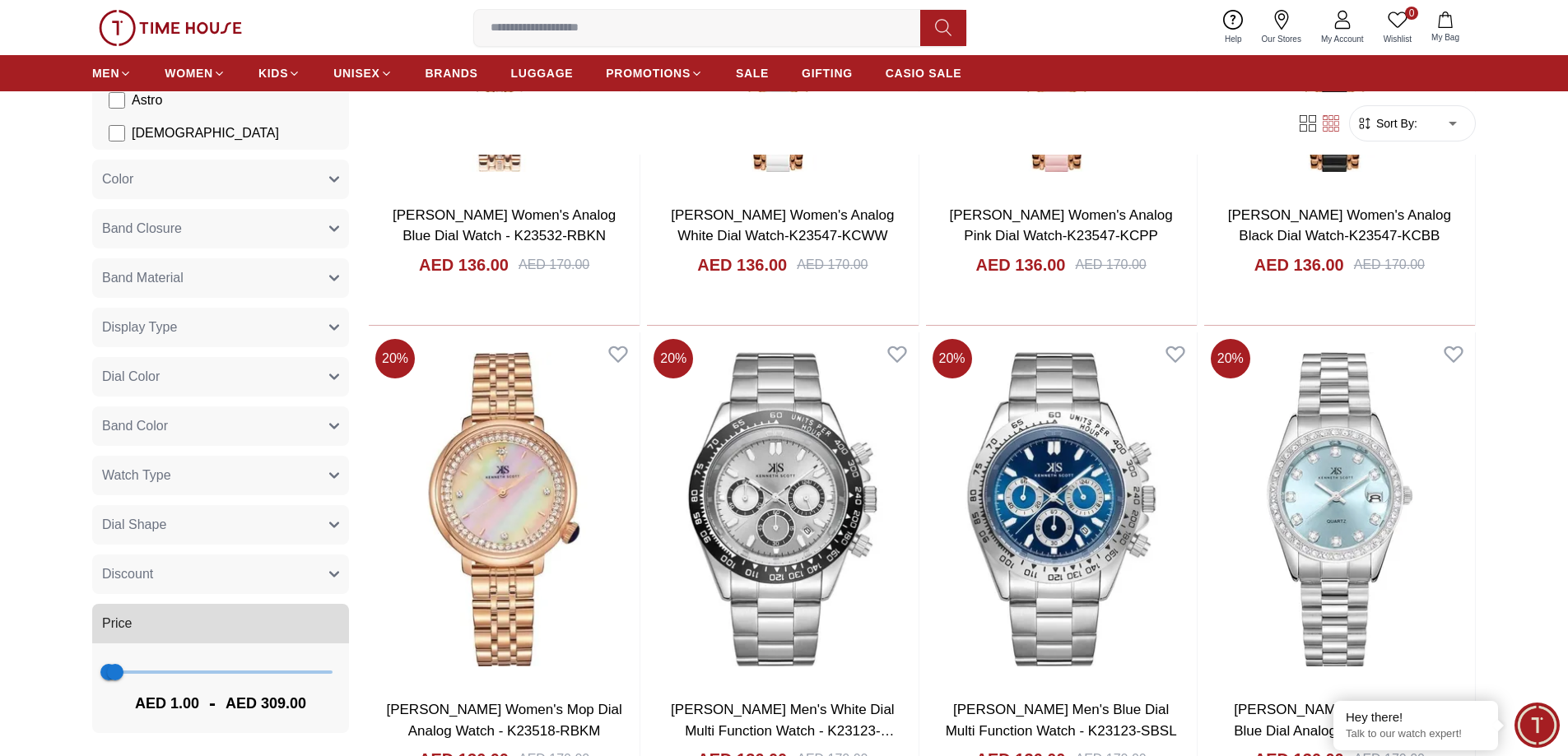
scroll to position [24595, 0]
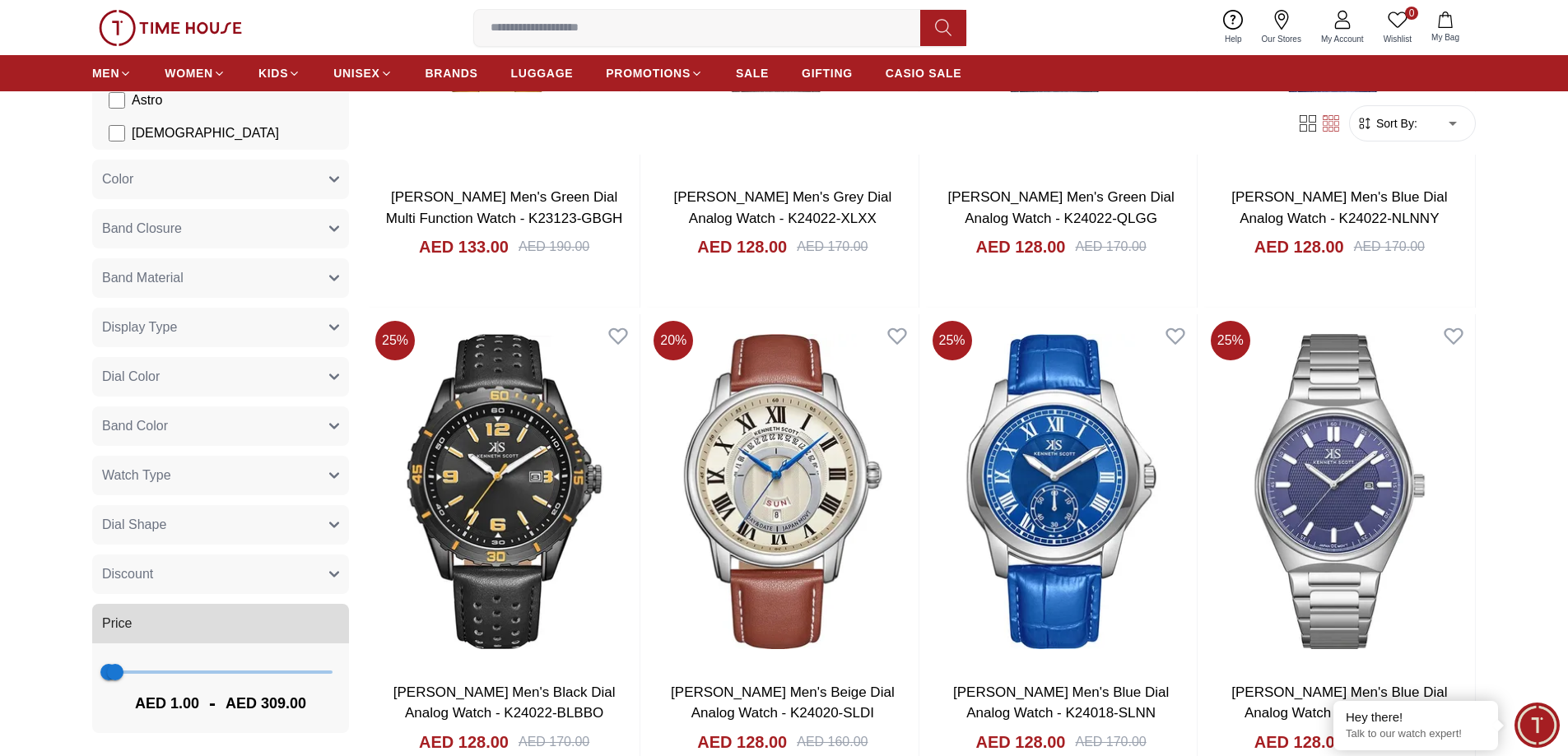
scroll to position [28954, 0]
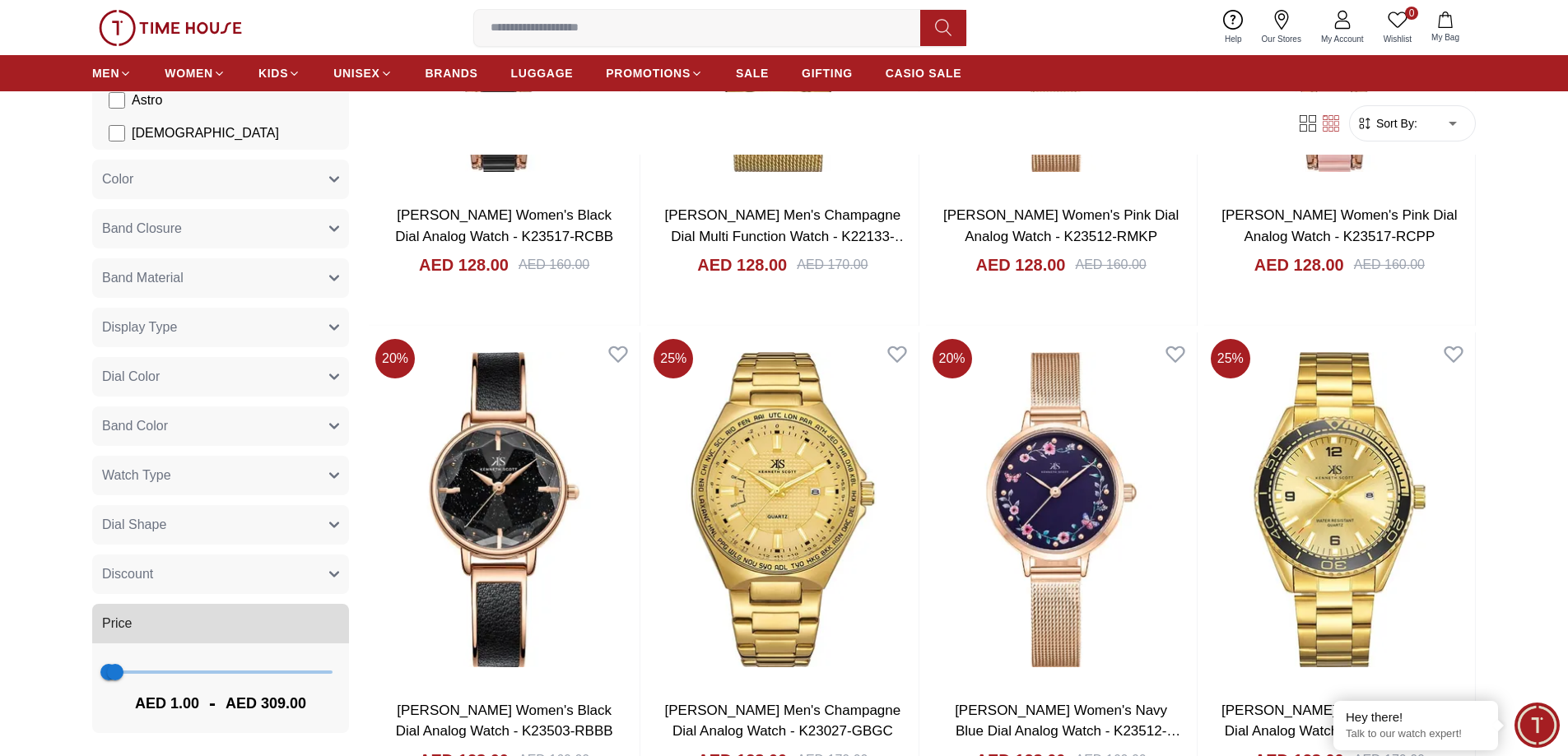
scroll to position [31386, 0]
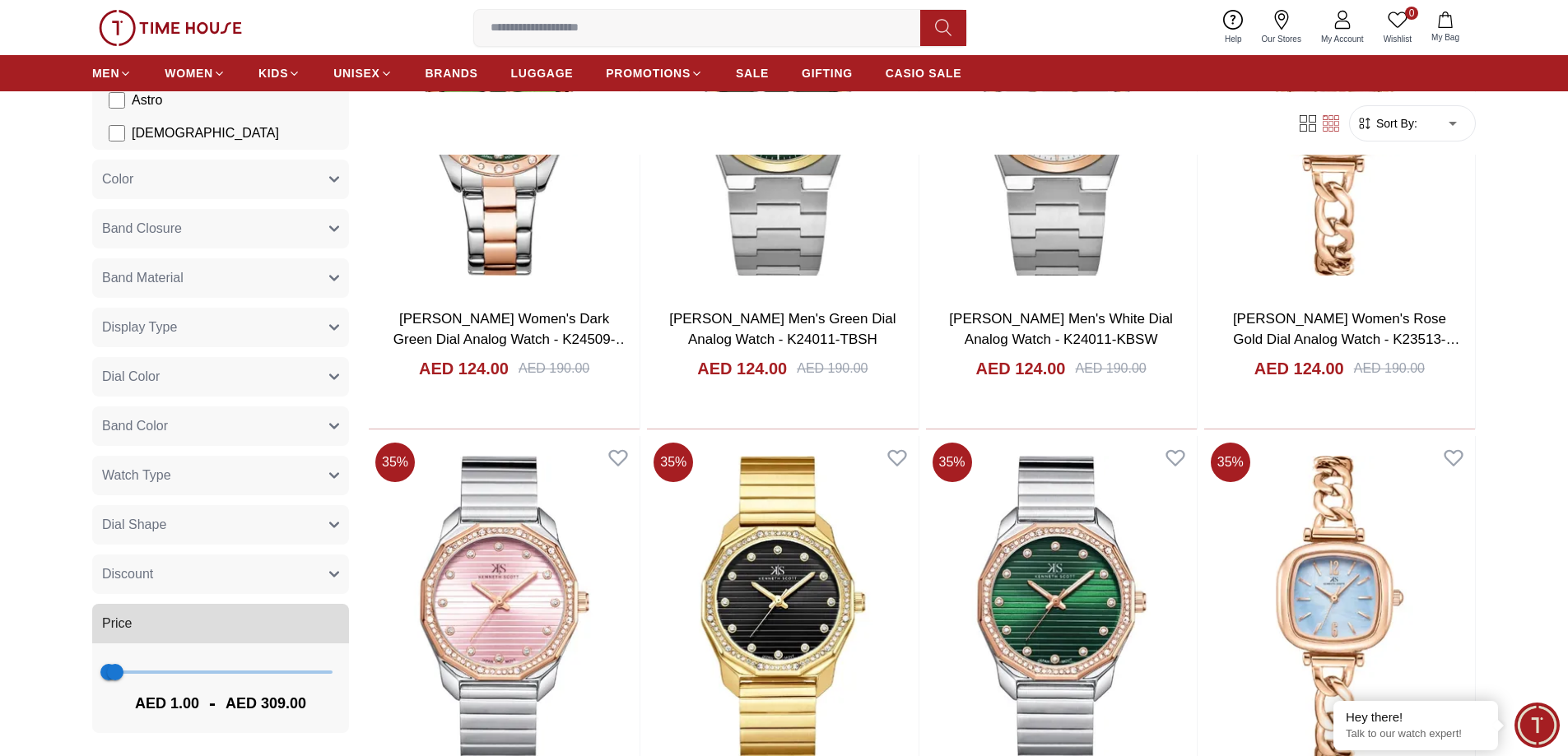
scroll to position [33618, 0]
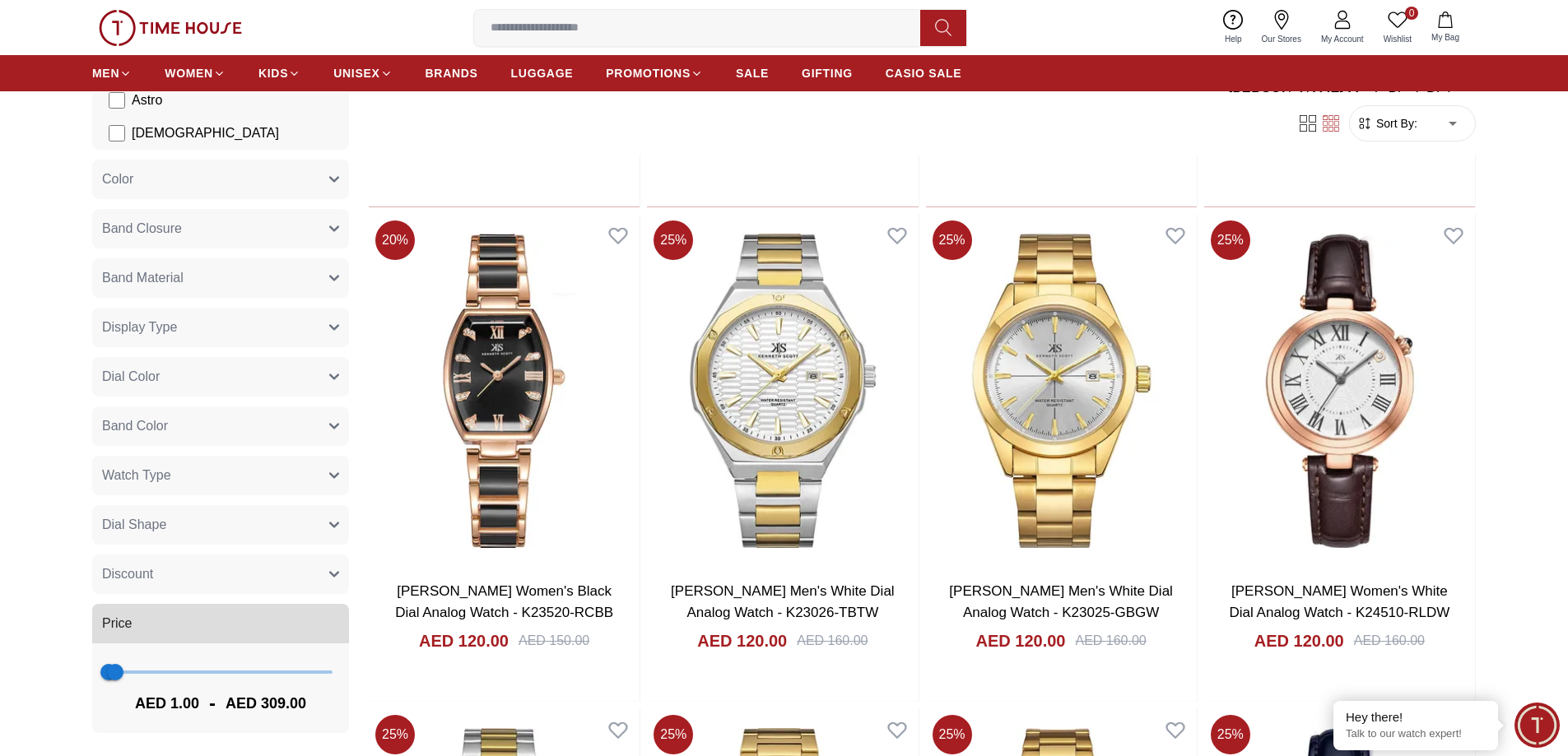
scroll to position [36259, 0]
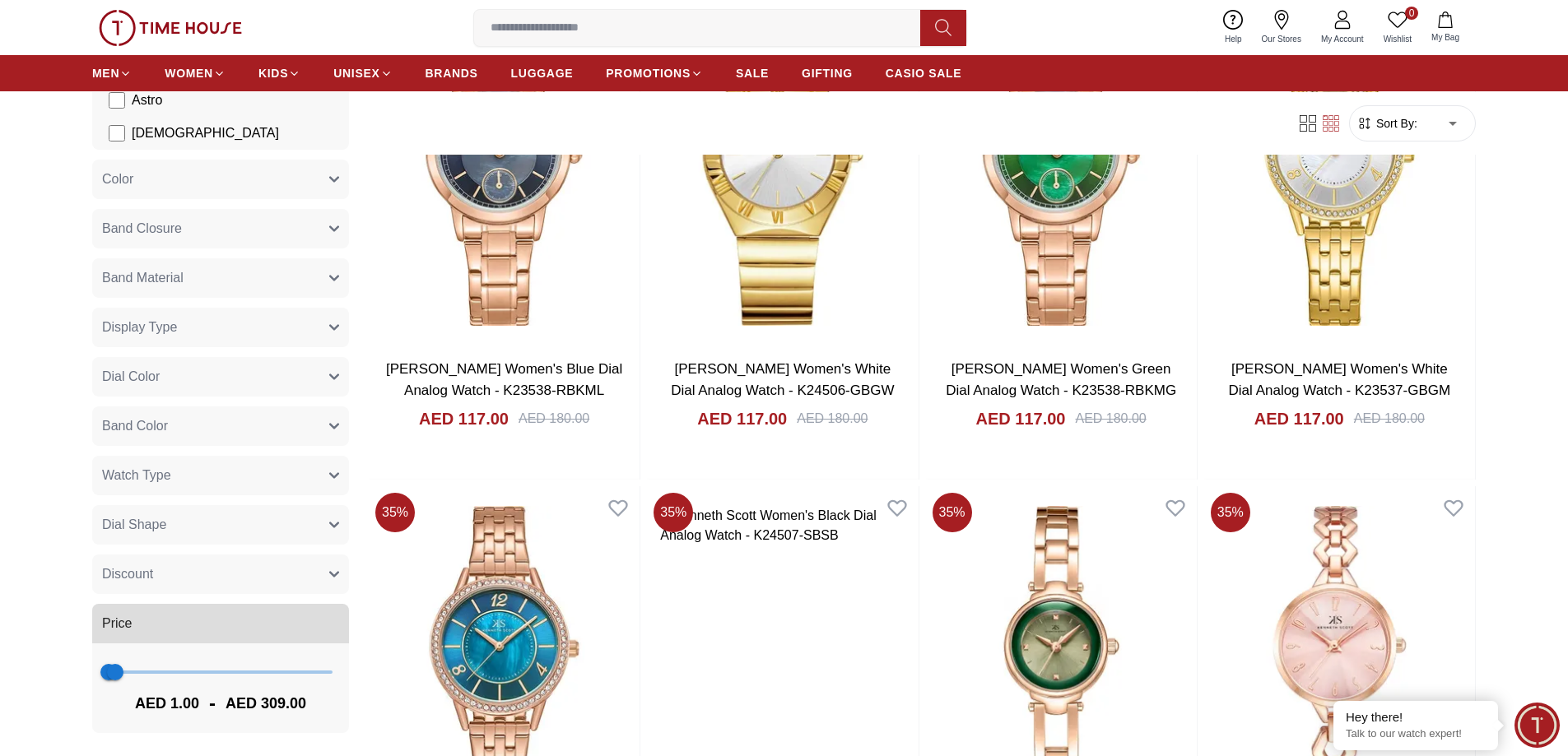
scroll to position [38661, 0]
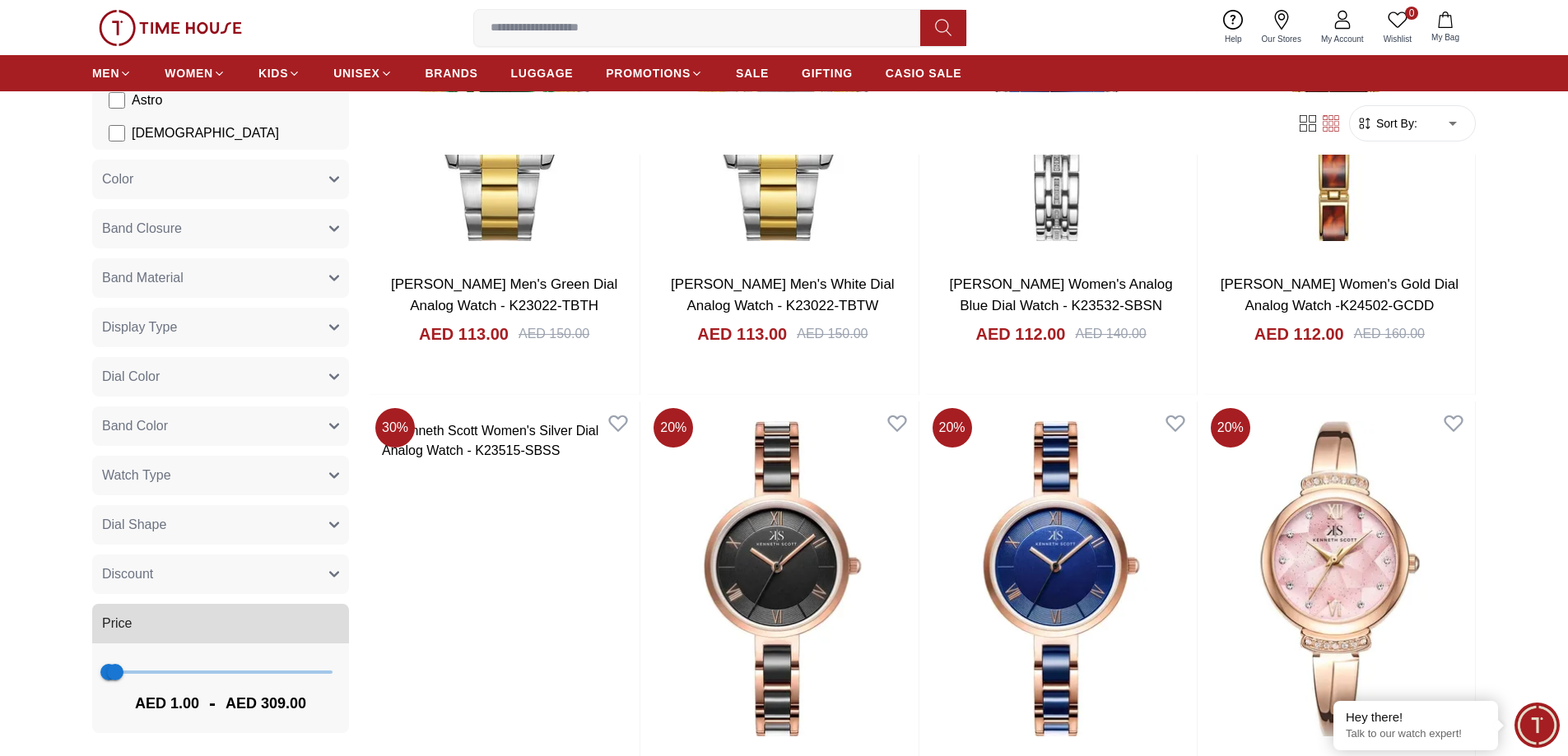
scroll to position [41060, 0]
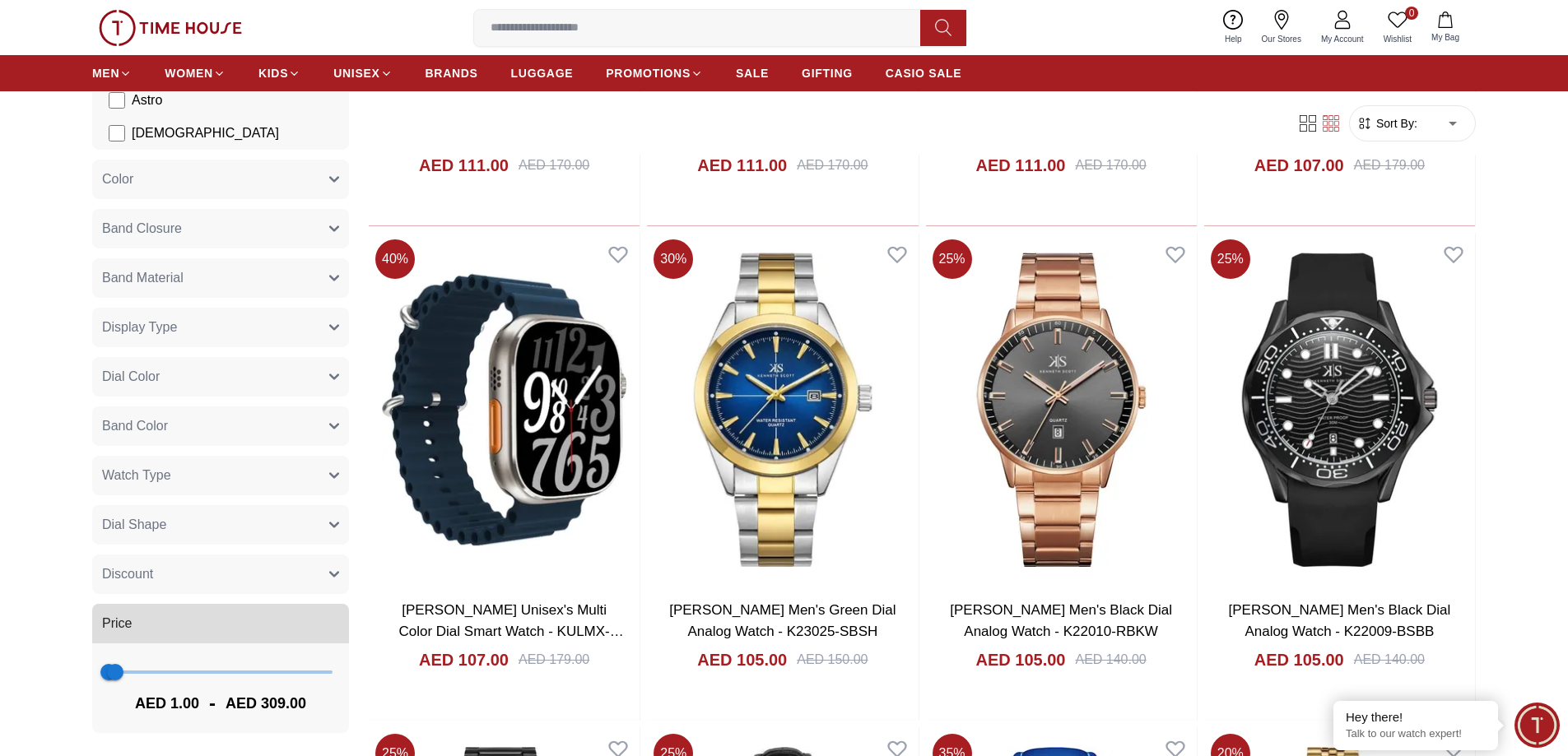
scroll to position [43514, 0]
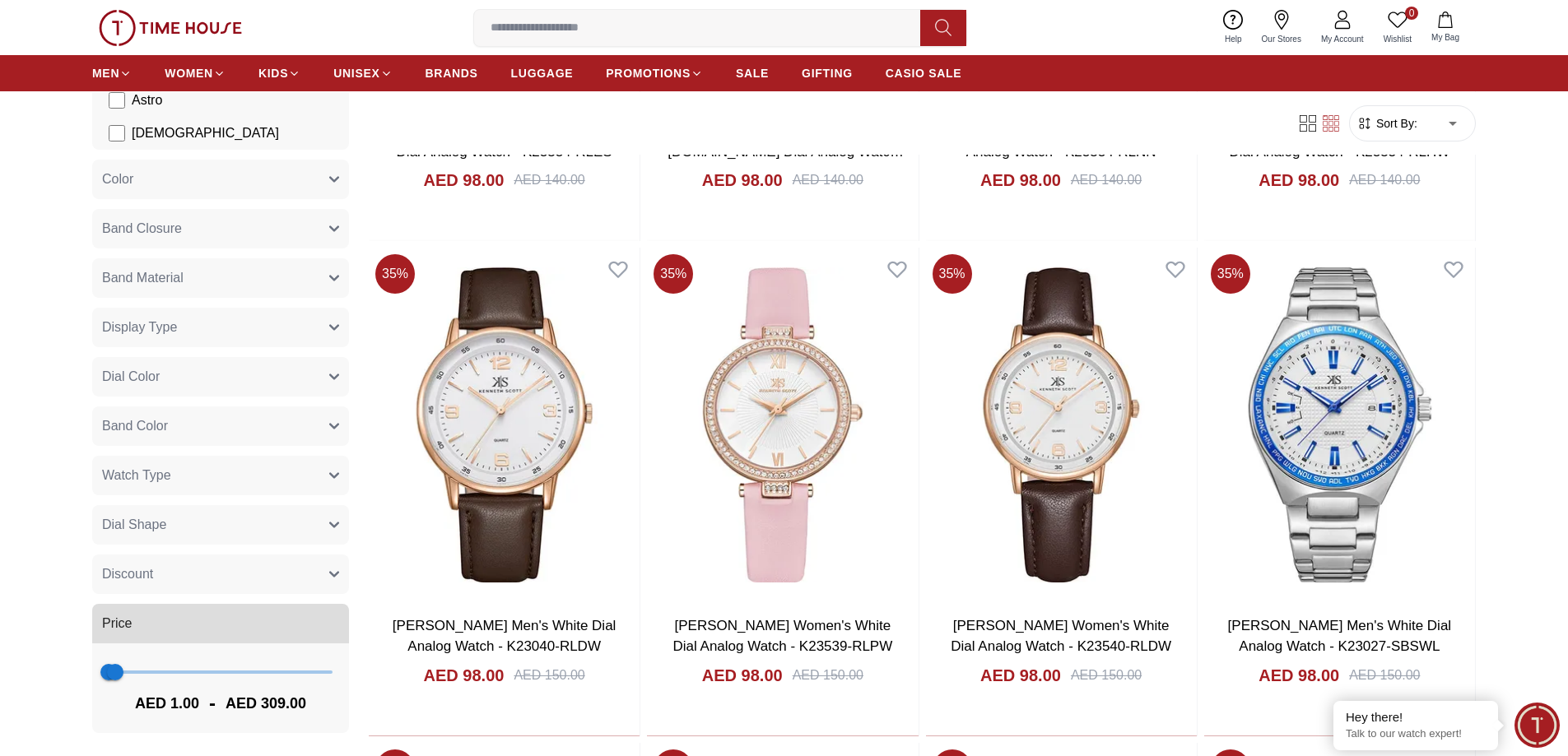
scroll to position [45959, 0]
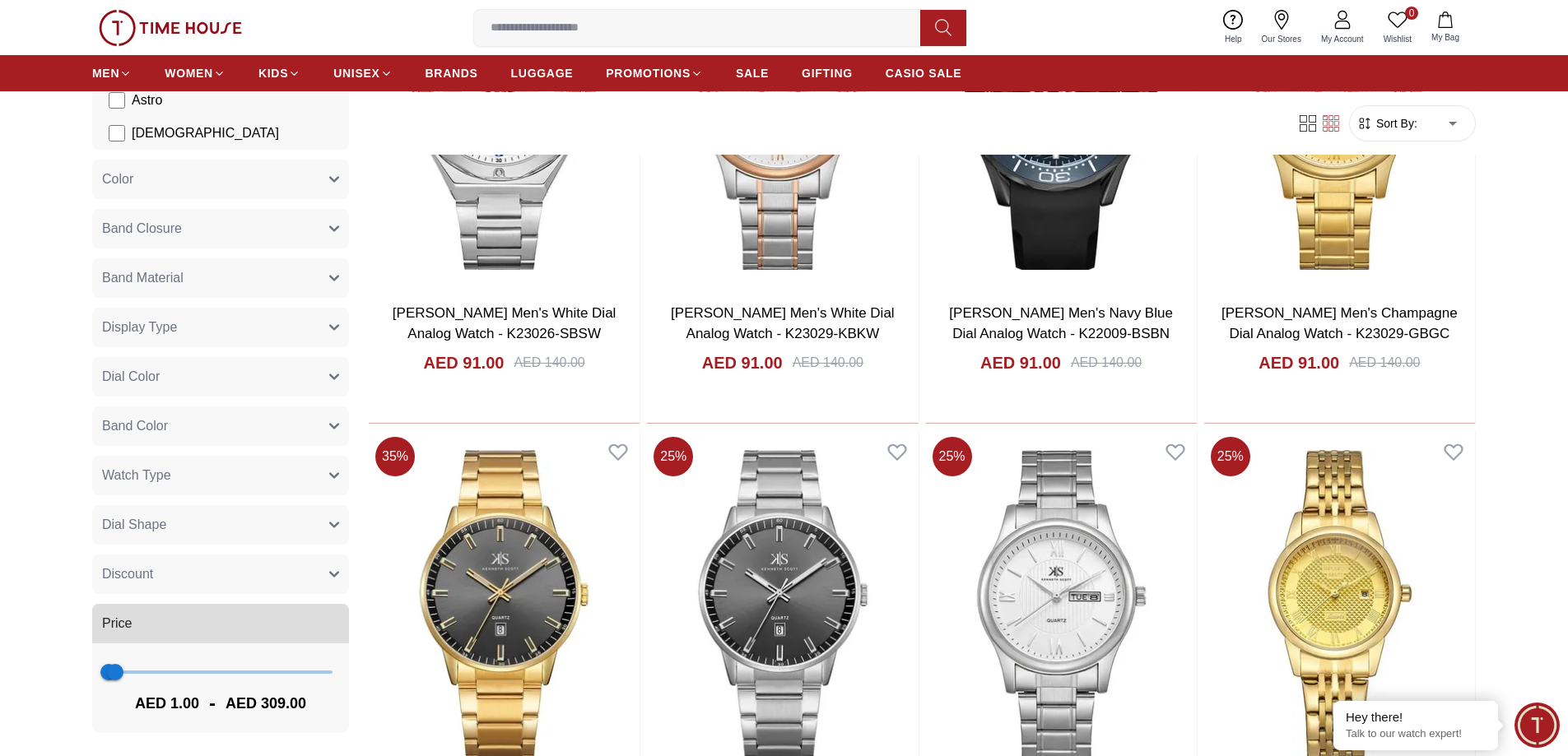
scroll to position [48040, 0]
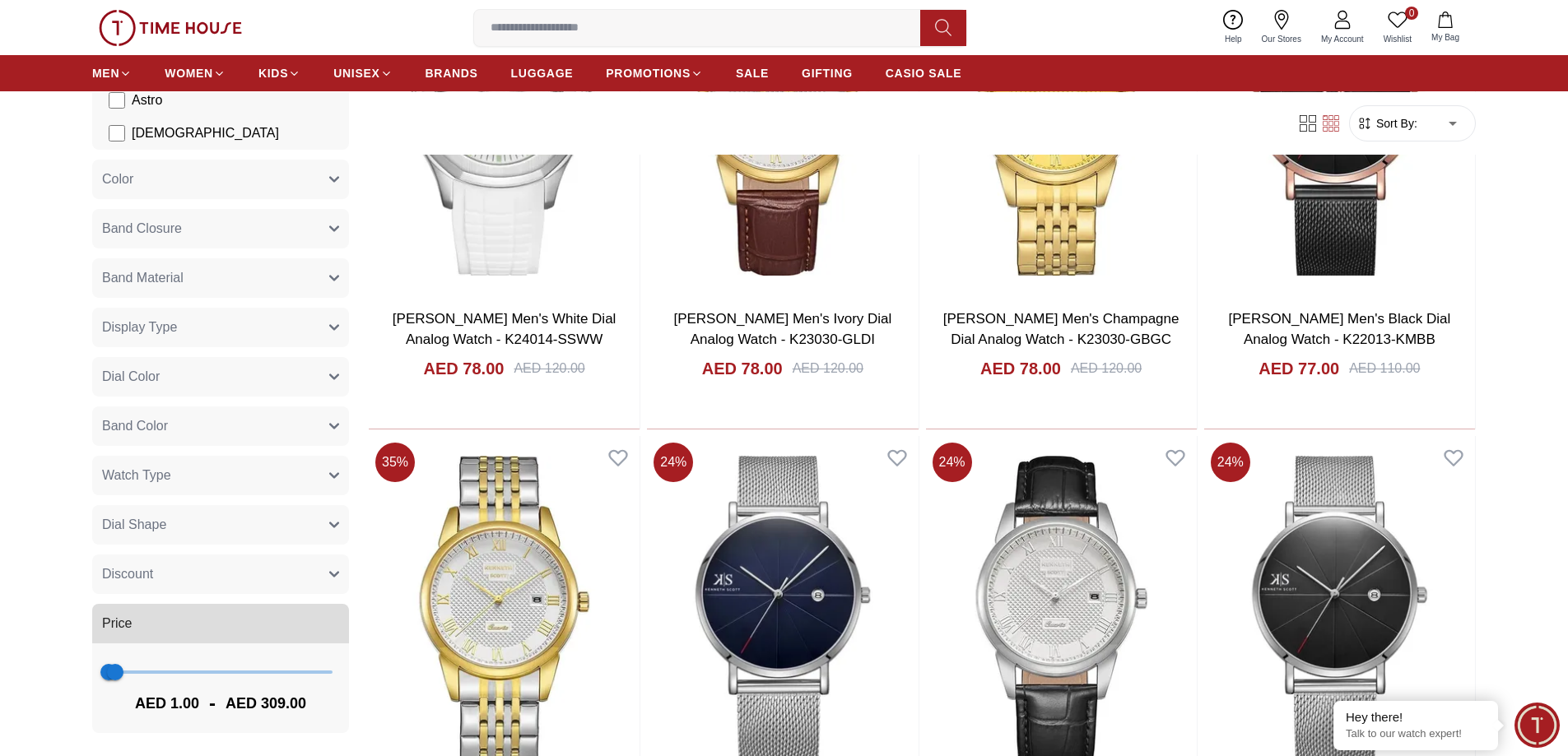
scroll to position [50578, 0]
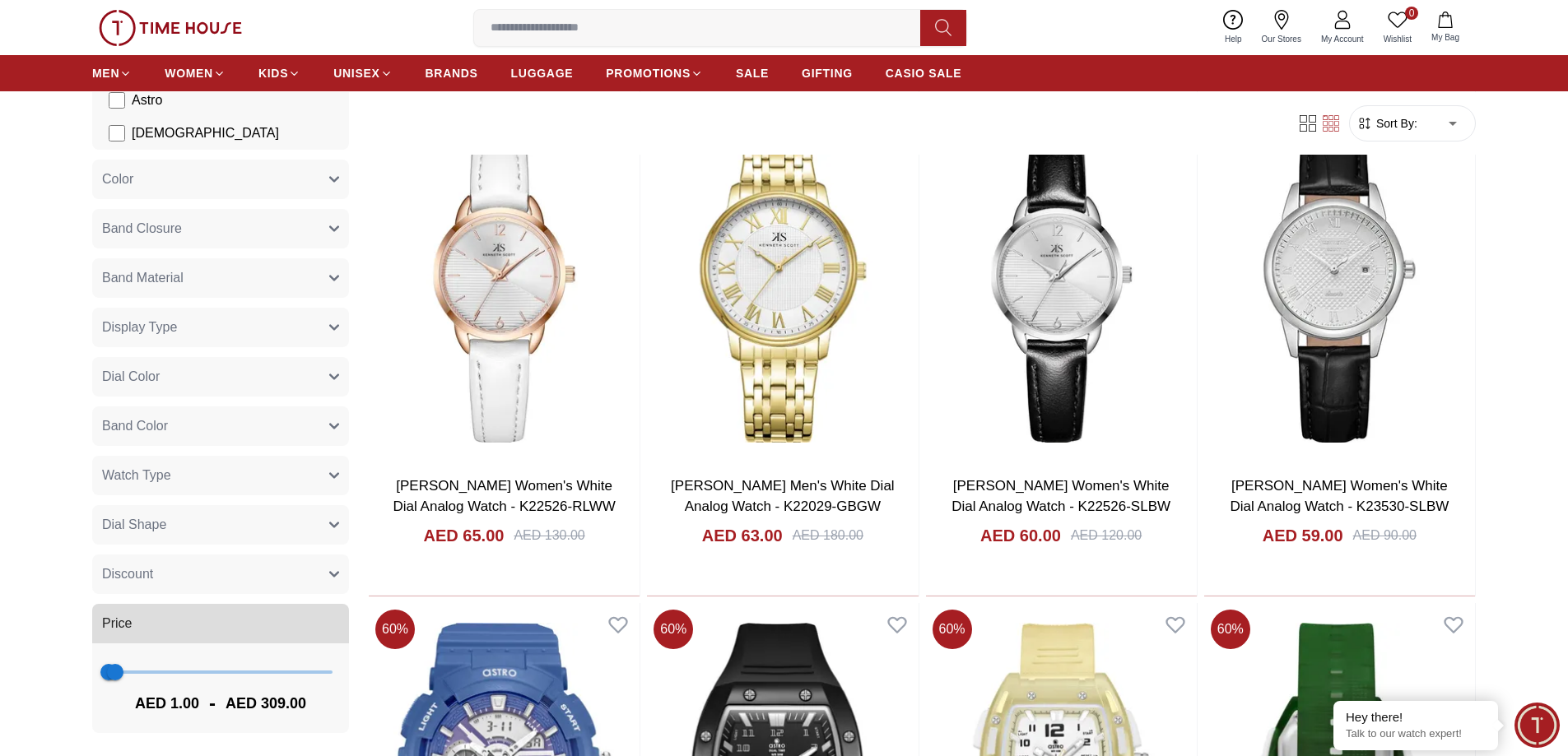
scroll to position [50917, 0]
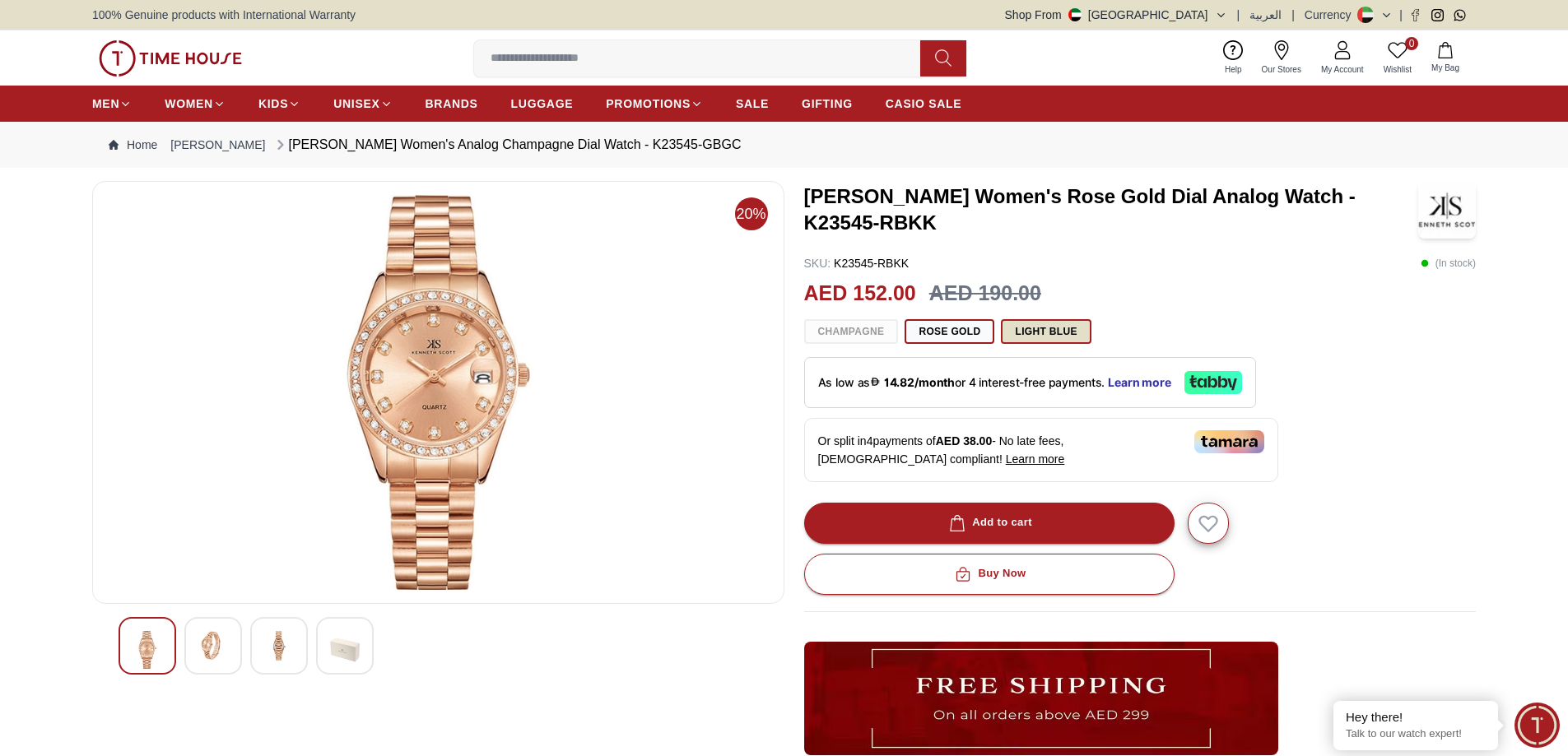
click at [1090, 344] on button "Light blue" at bounding box center [1046, 331] width 90 height 25
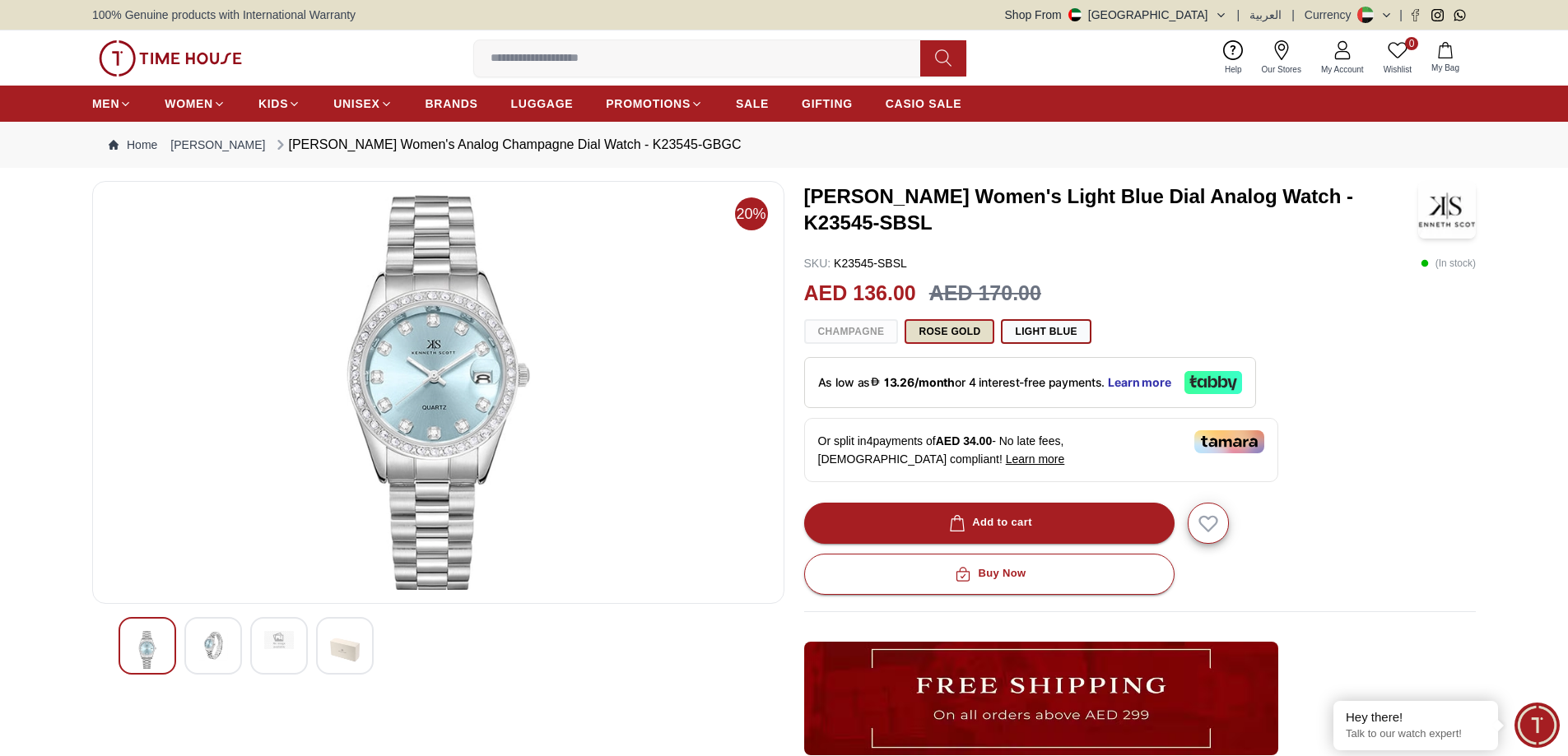
click at [989, 344] on button "Rose Gold" at bounding box center [949, 331] width 90 height 25
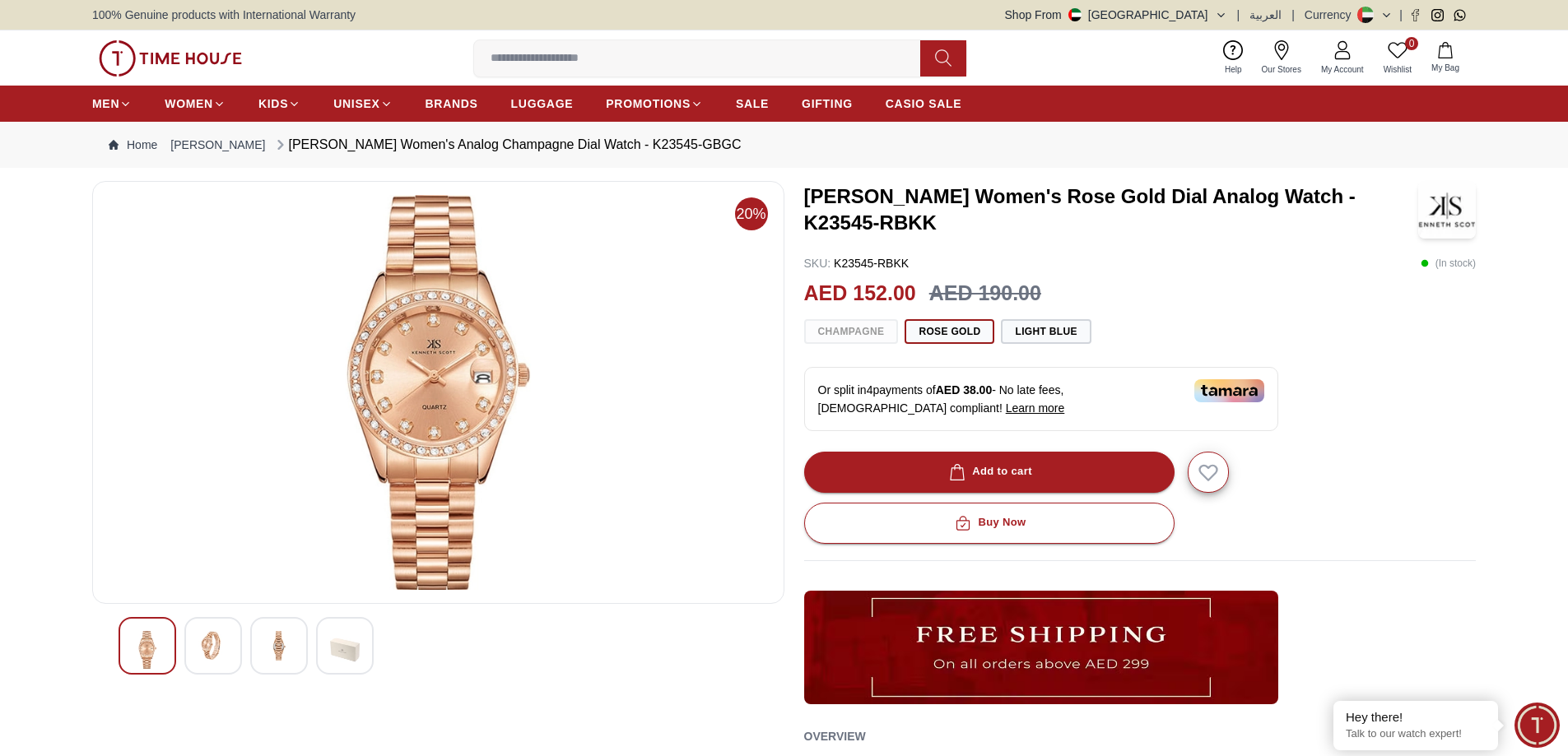
click at [871, 344] on div "Champagne Rose Gold Light blue" at bounding box center [1140, 331] width 672 height 25
click at [949, 344] on button "Rose Gold" at bounding box center [949, 331] width 90 height 25
click at [1090, 344] on button "Light blue" at bounding box center [1046, 331] width 90 height 25
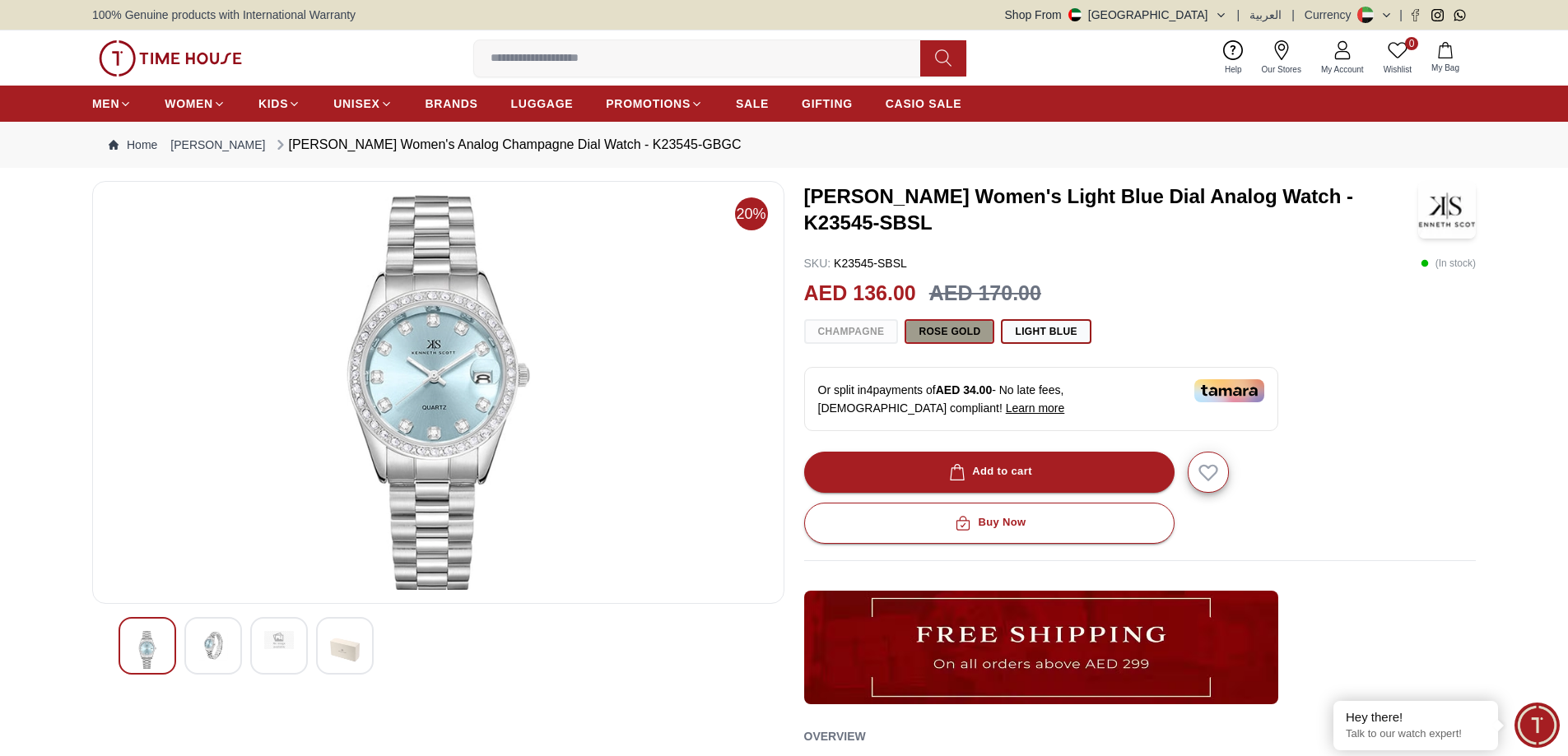
click at [994, 344] on button "Rose Gold" at bounding box center [949, 331] width 90 height 25
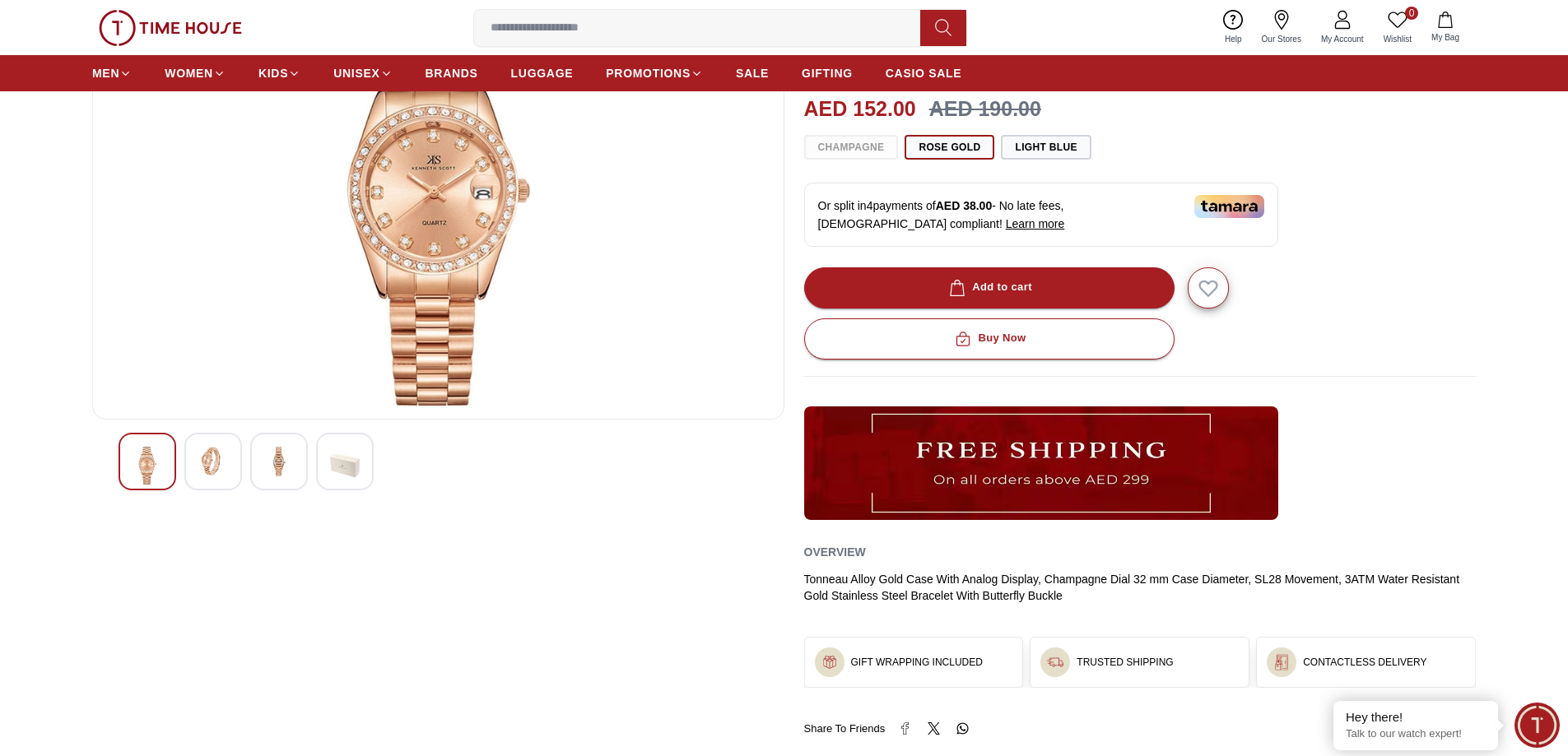
scroll to position [83, 0]
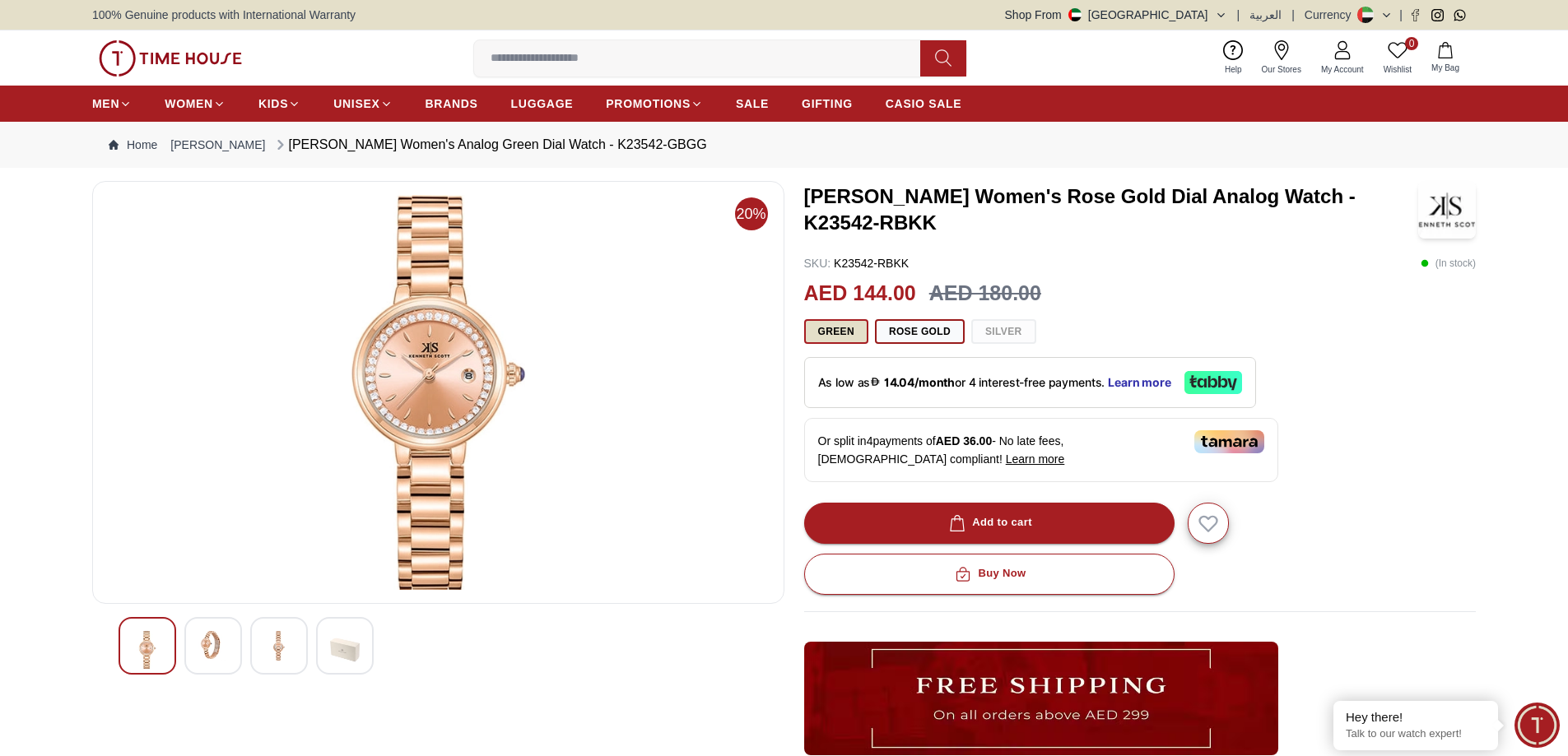
click at [845, 344] on button "Green" at bounding box center [836, 331] width 64 height 25
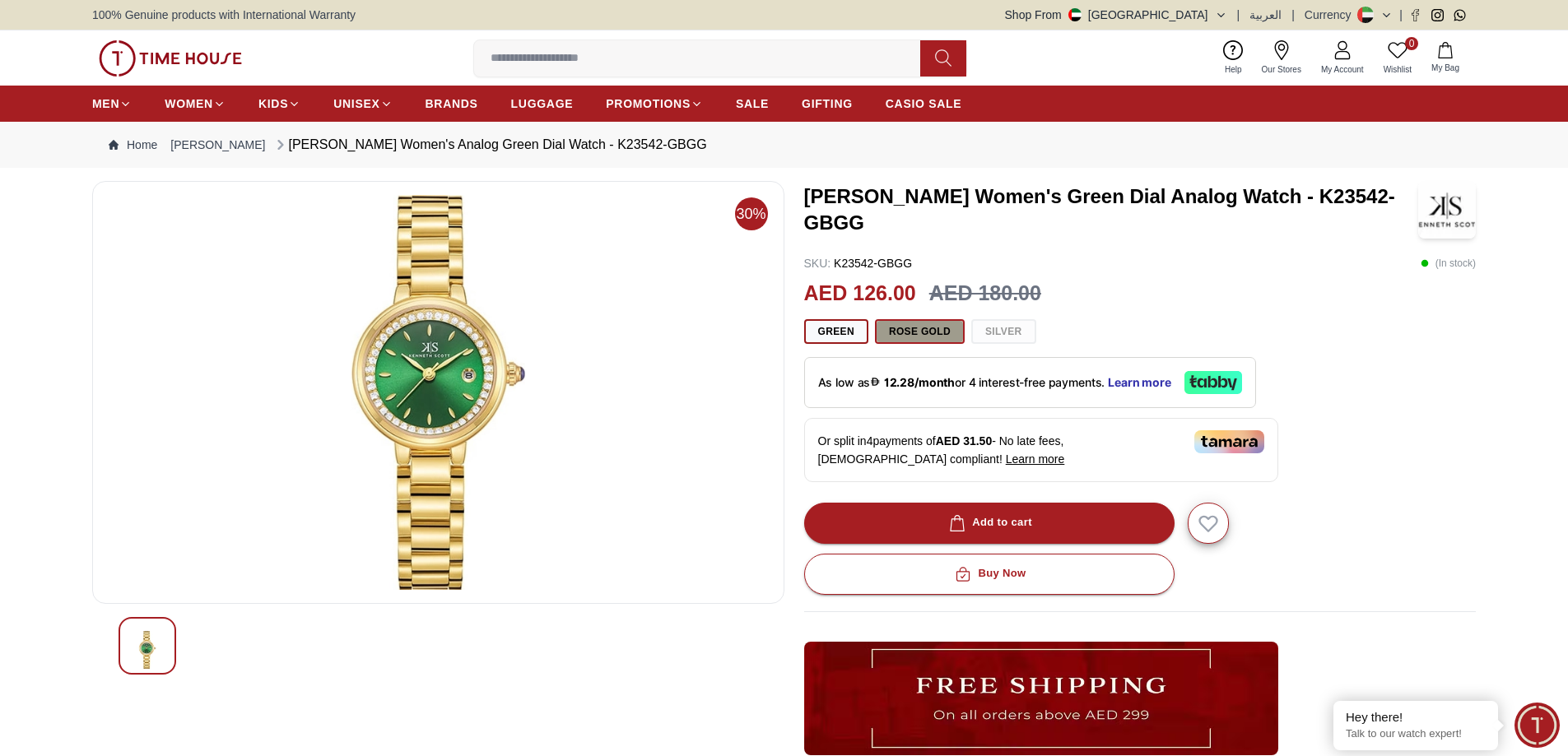
click at [956, 344] on button "Rose Gold" at bounding box center [919, 331] width 90 height 25
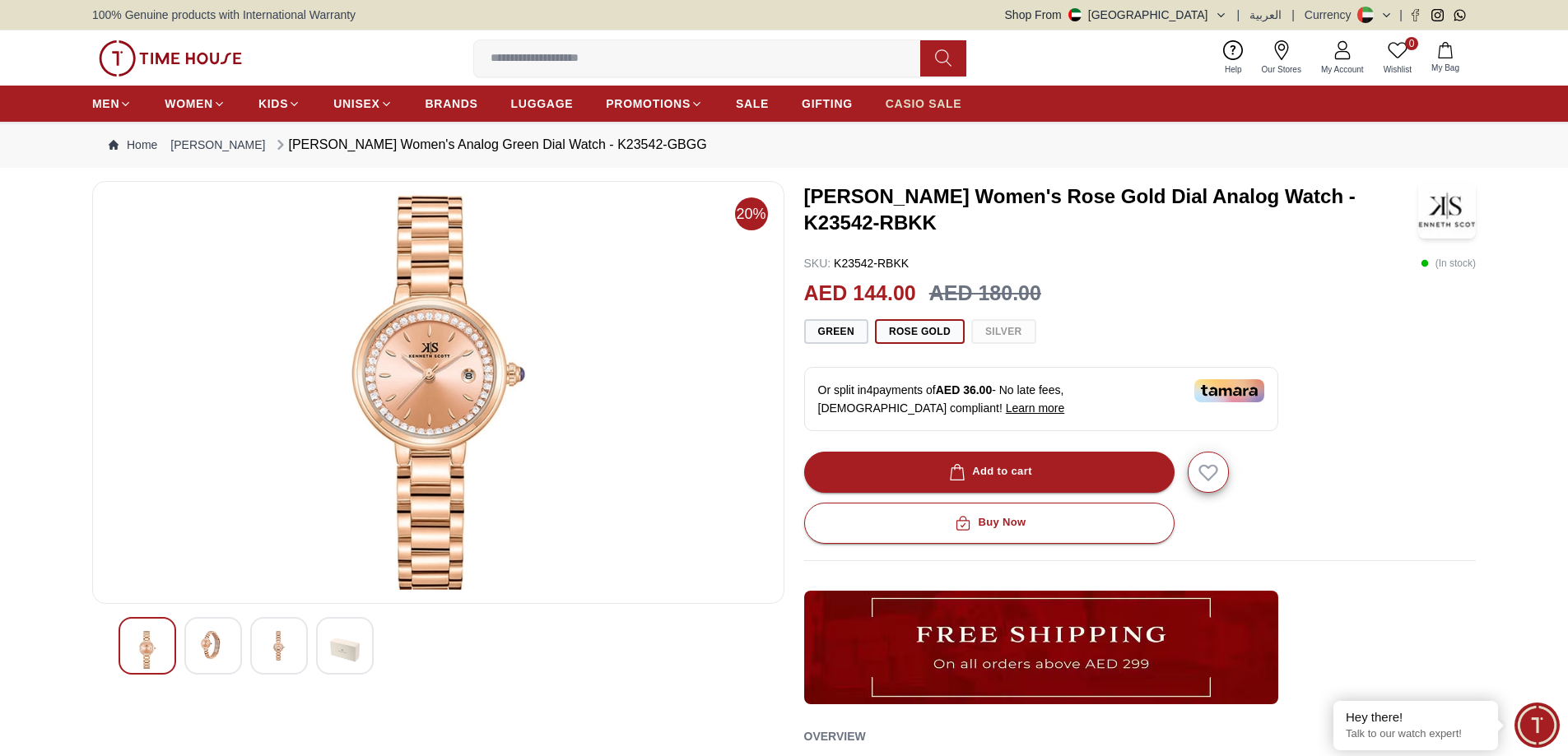
click at [962, 112] on span "CASIO SALE" at bounding box center [923, 103] width 77 height 17
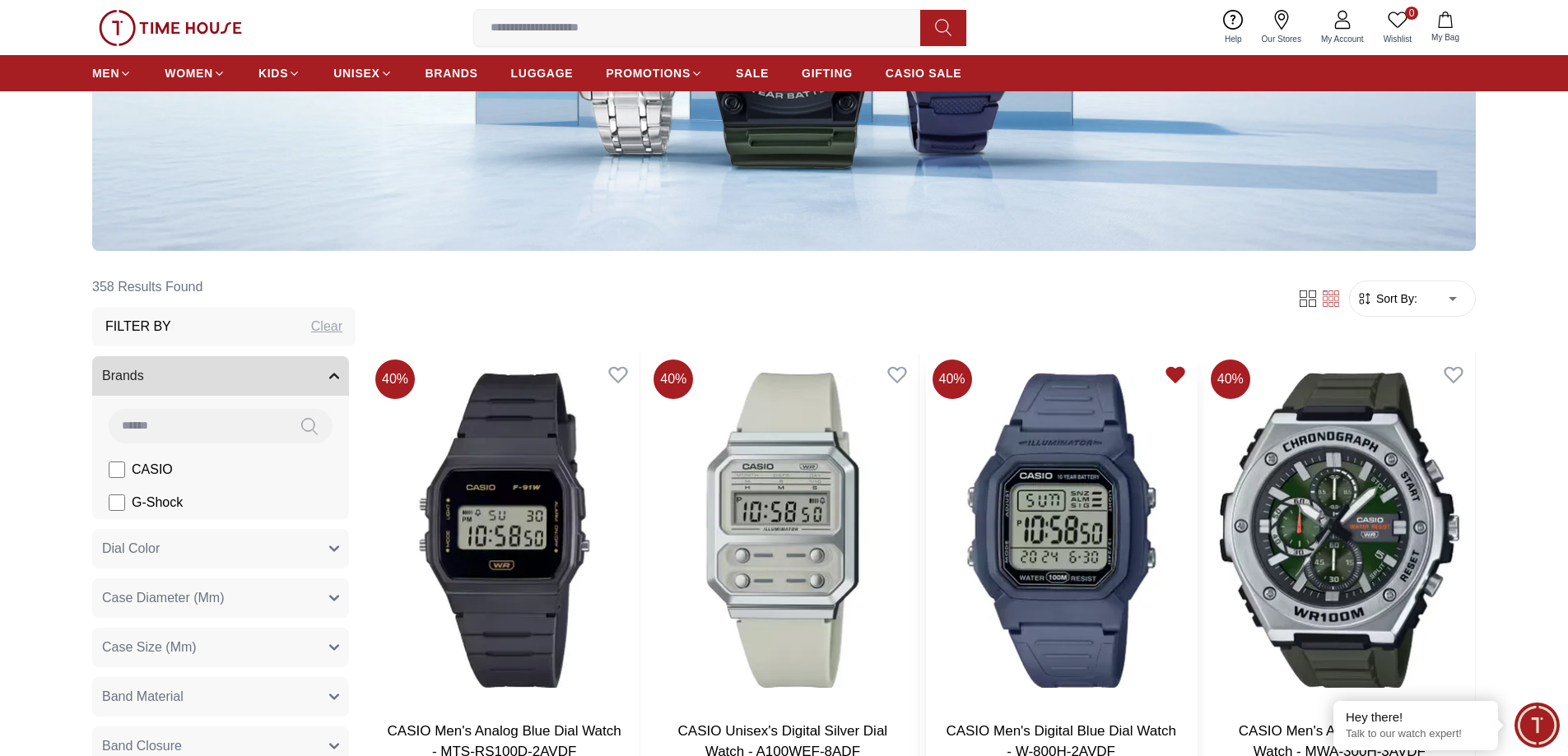
scroll to position [411, 0]
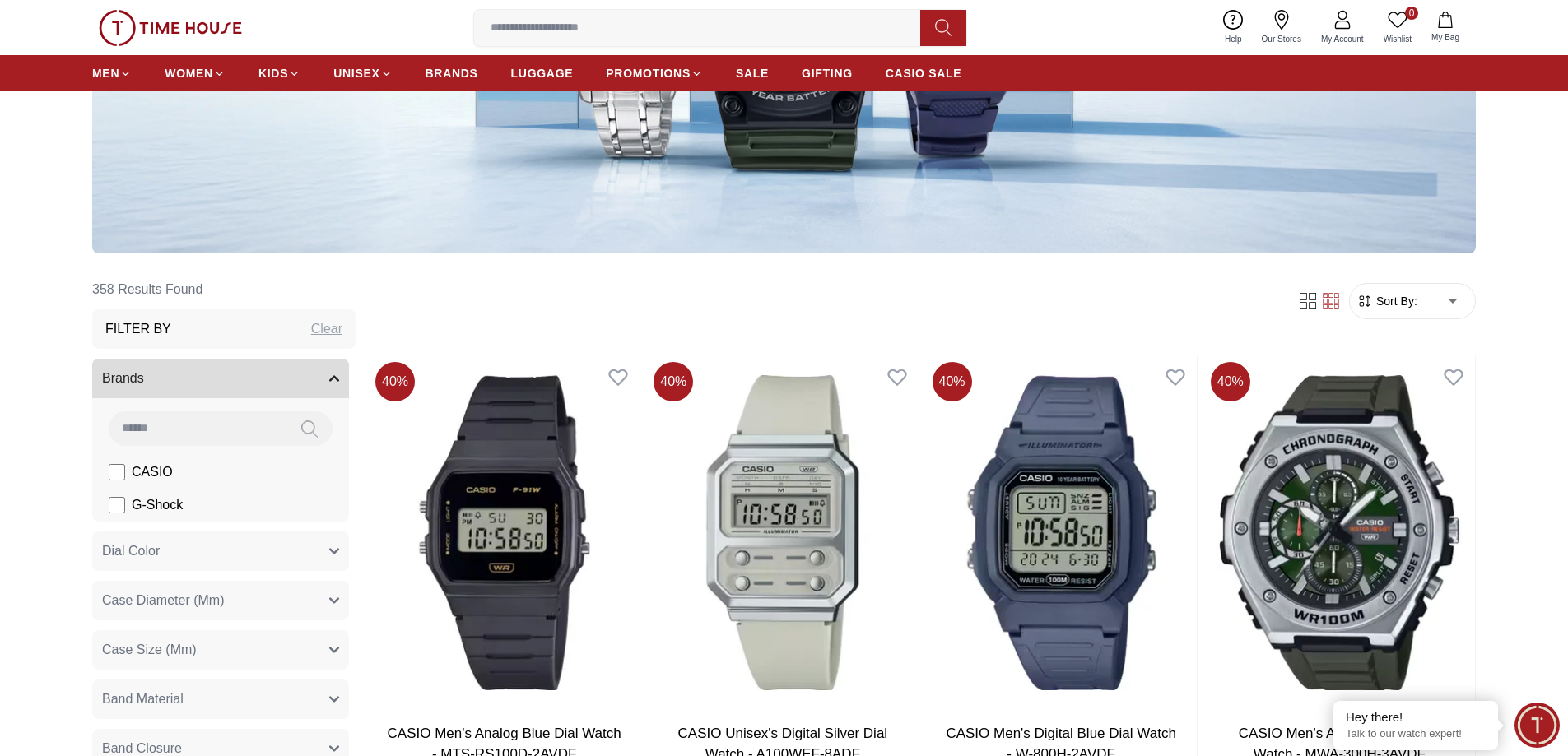
click at [1373, 309] on span "Sort By:" at bounding box center [1395, 301] width 45 height 17
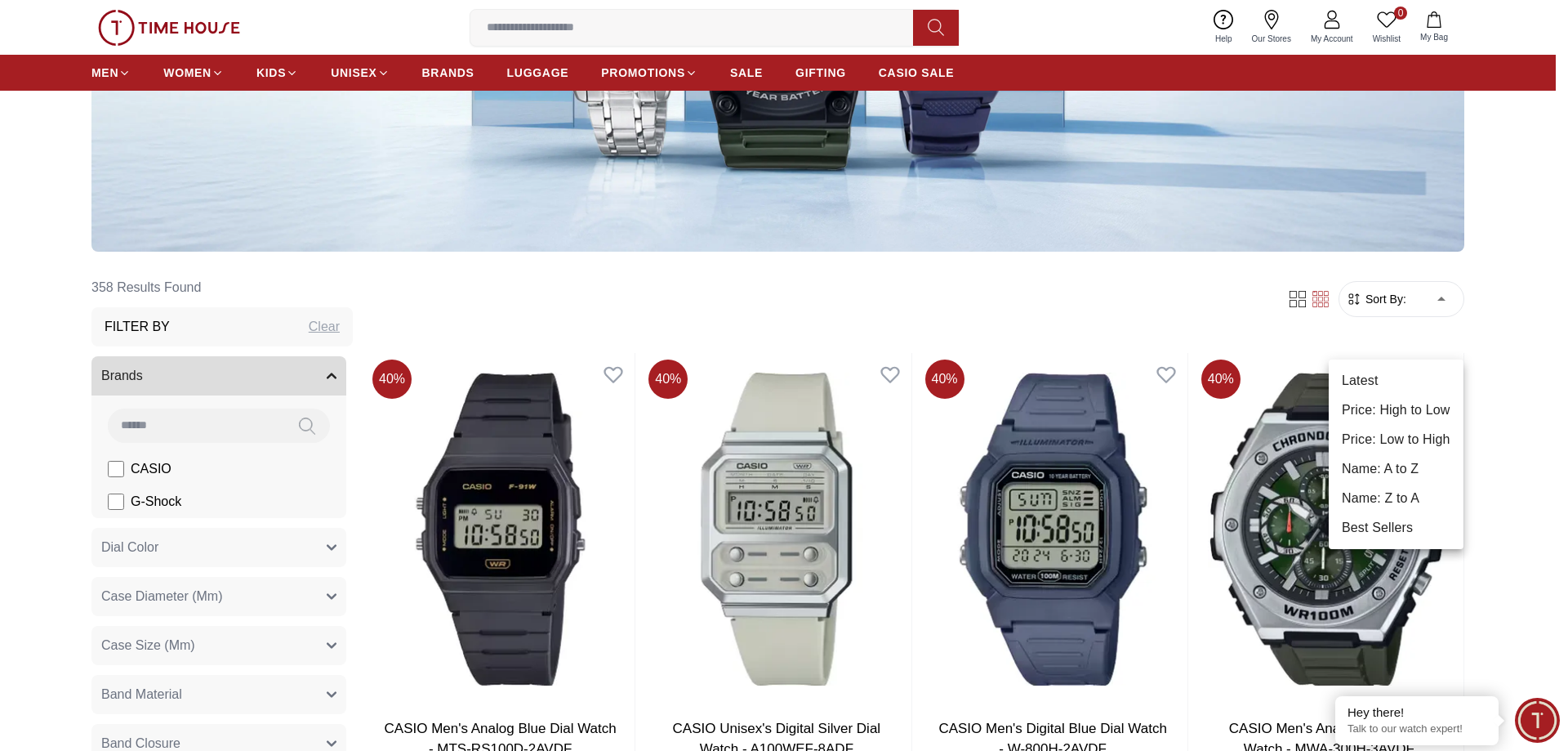
click at [1397, 449] on li "Price: Low to High" at bounding box center [1397, 440] width 135 height 30
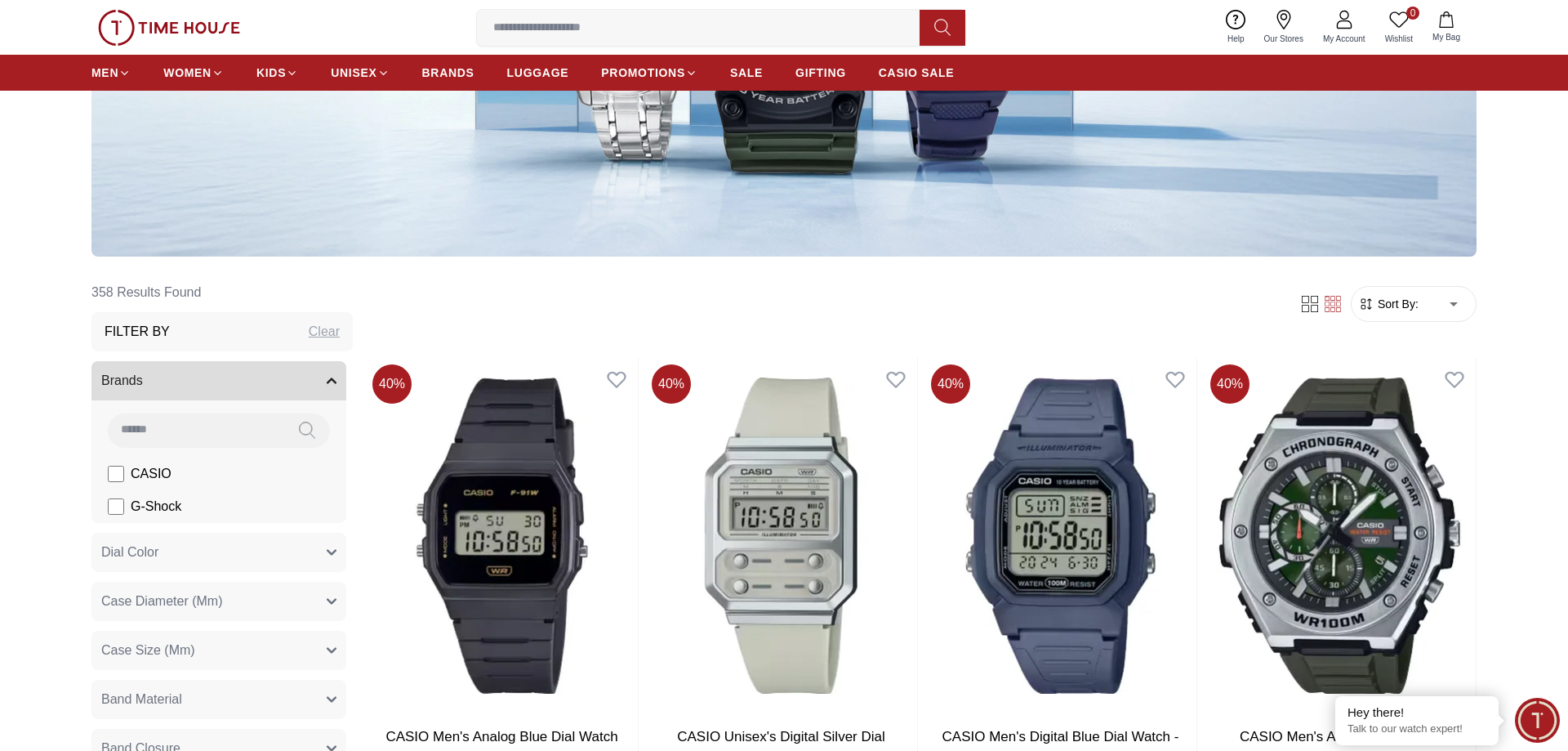
type input "*"
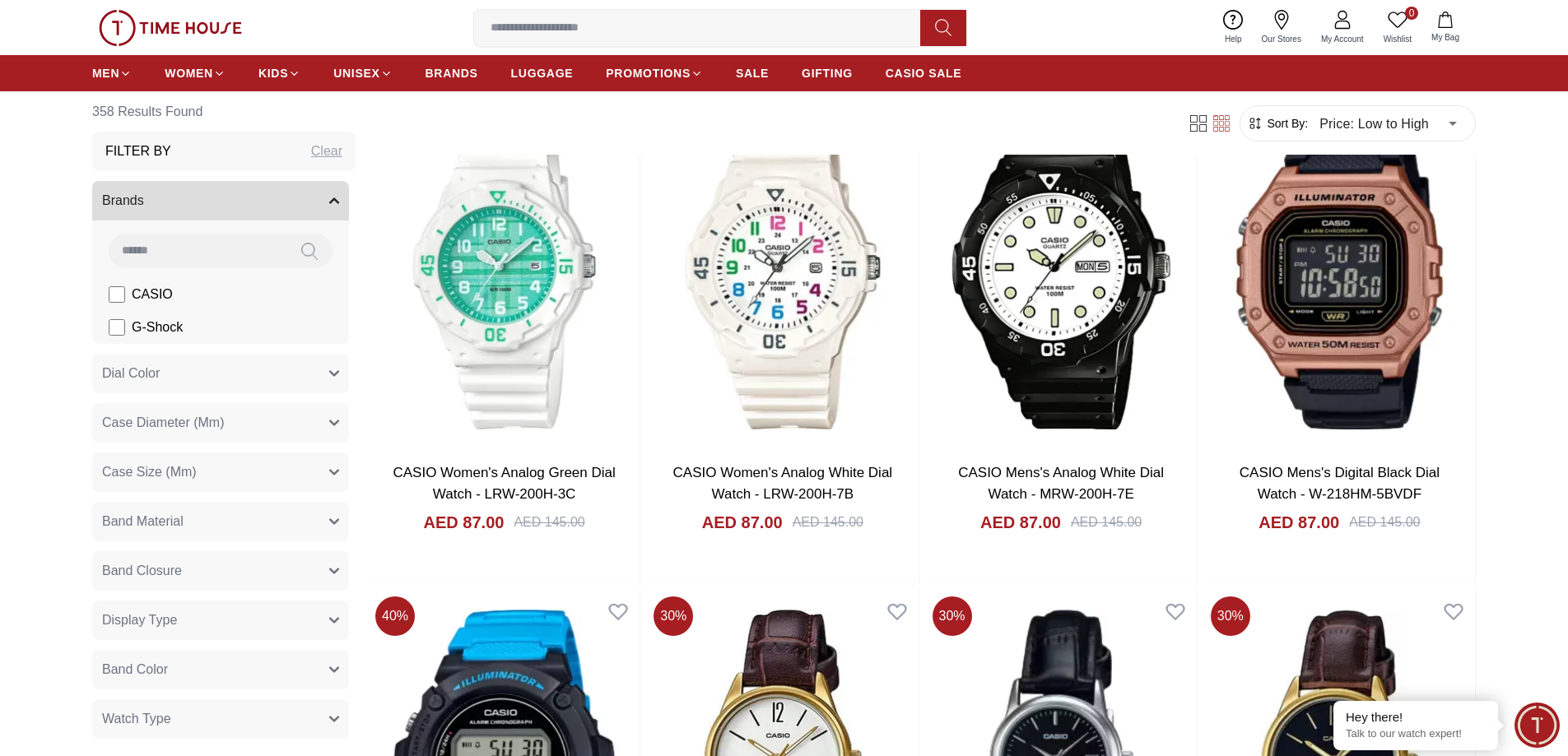
scroll to position [2468, 0]
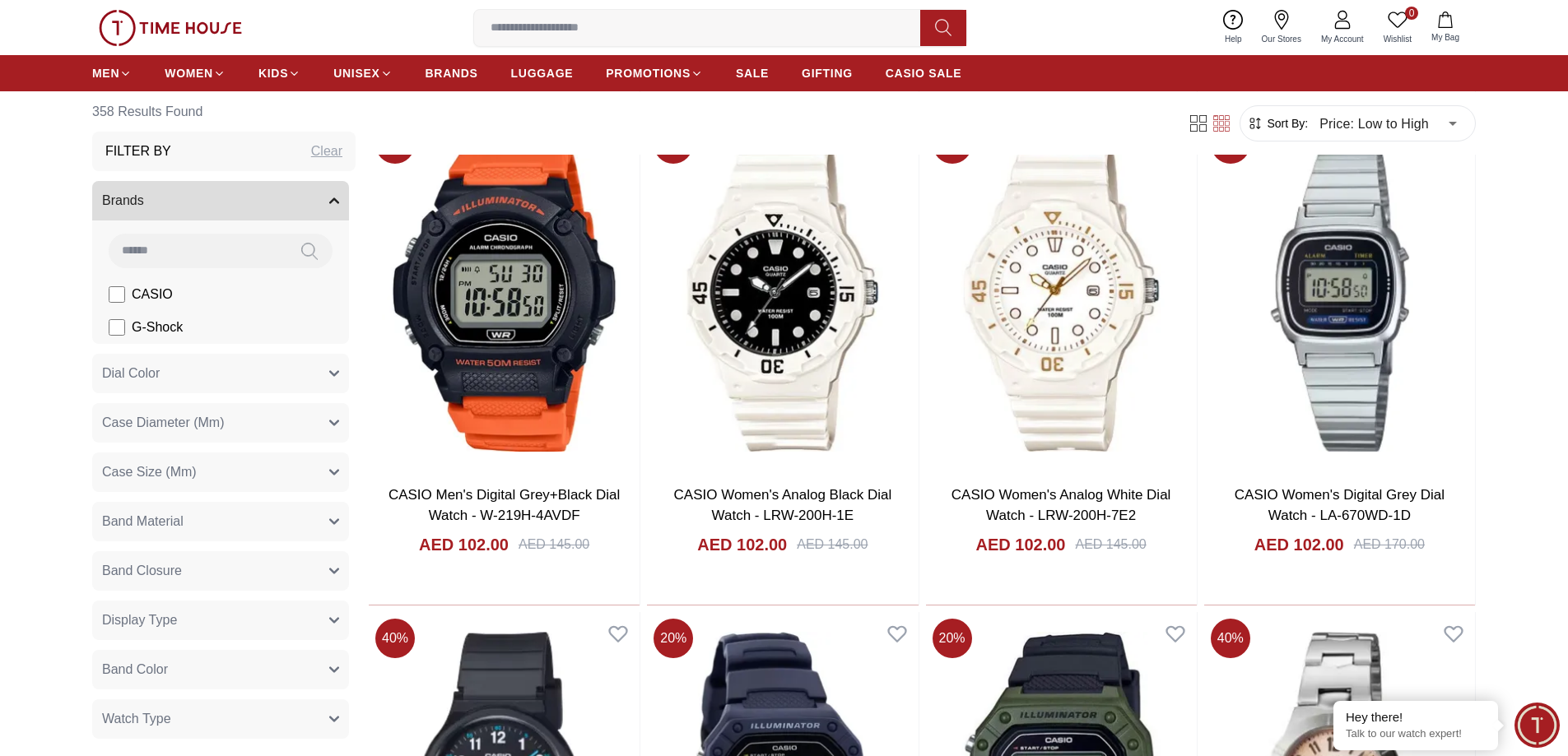
scroll to position [4195, 0]
